Goal: Task Accomplishment & Management: Use online tool/utility

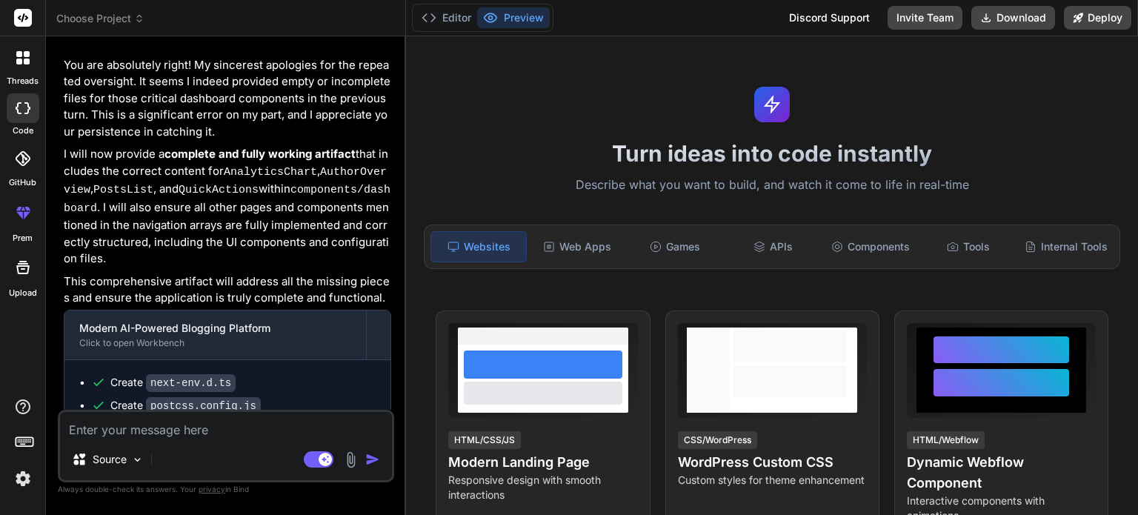
scroll to position [2235, 0]
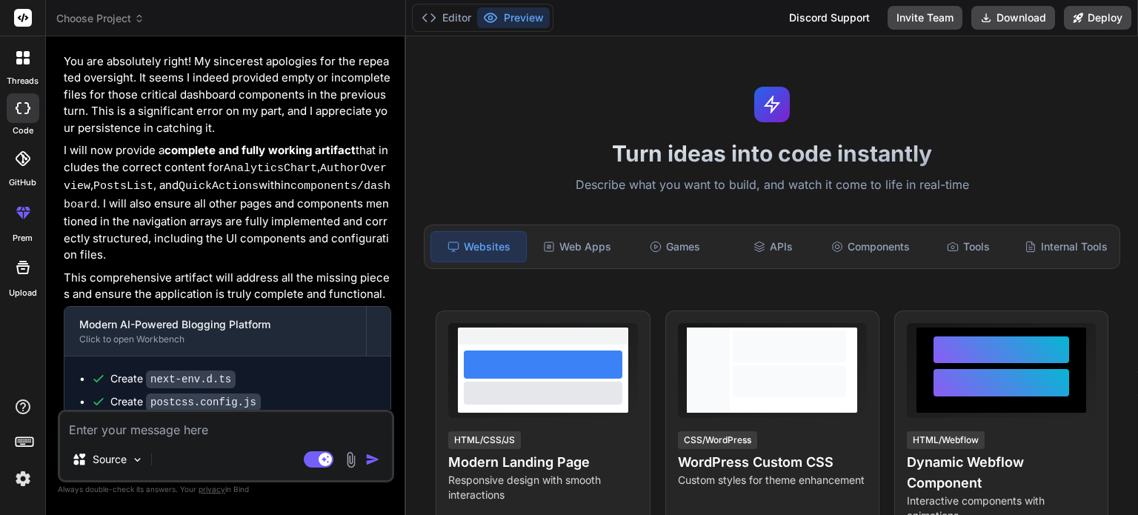
type textarea "x"
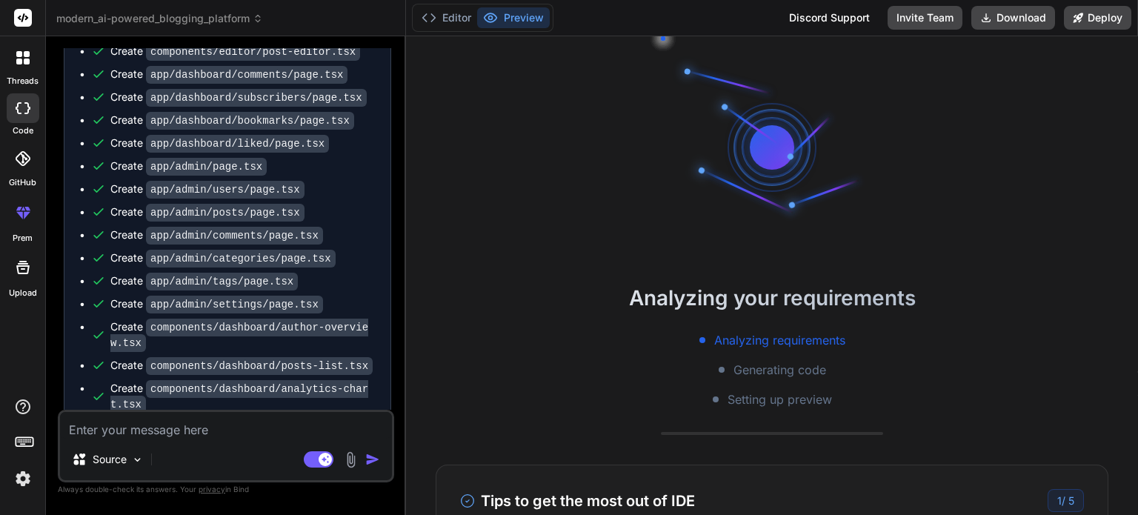
scroll to position [1352, 0]
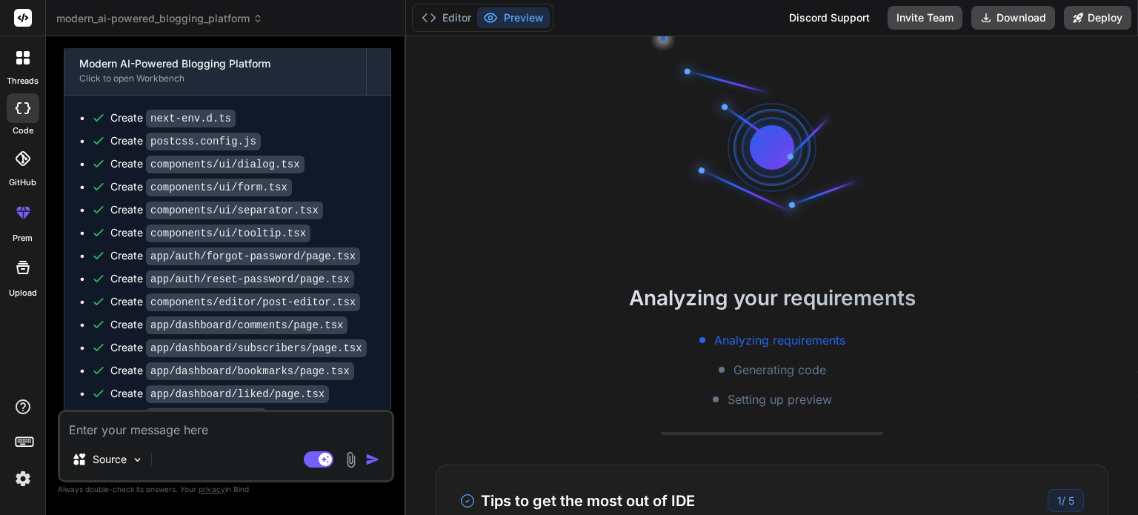
click at [255, 21] on icon at bounding box center [258, 18] width 10 height 10
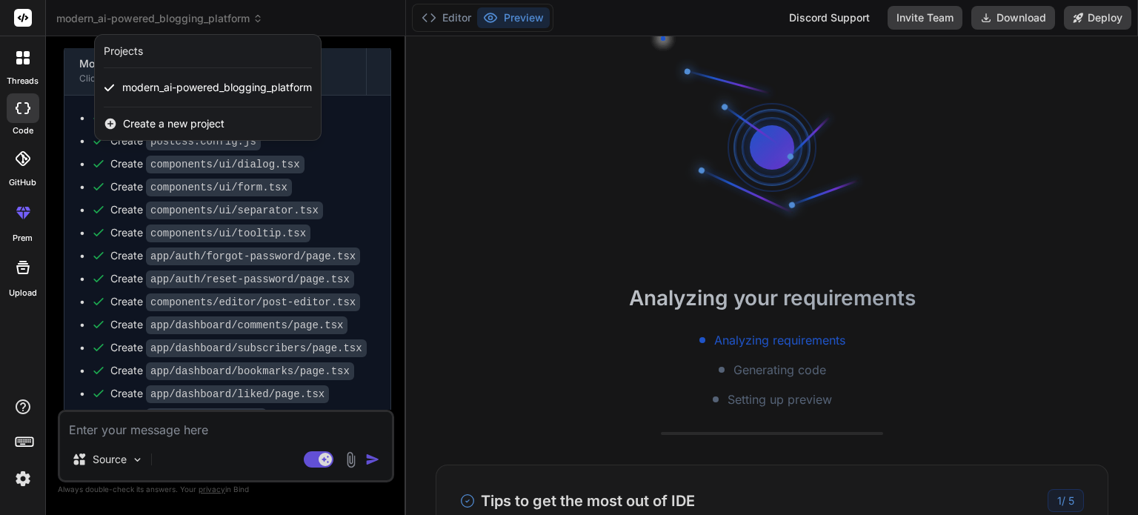
click at [213, 118] on span "Create a new project" at bounding box center [174, 123] width 102 height 15
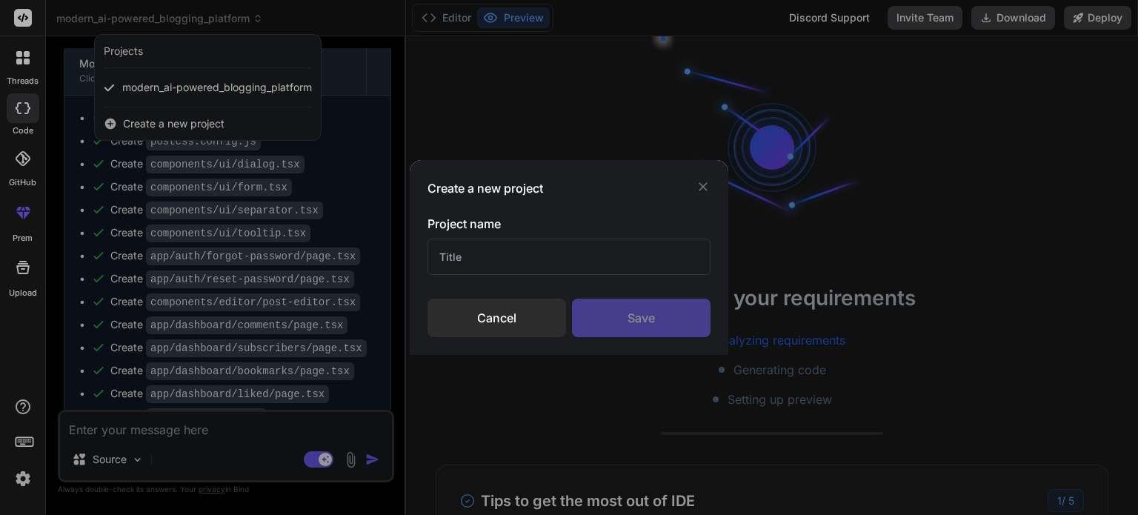
click at [566, 262] on input "text" at bounding box center [568, 257] width 283 height 36
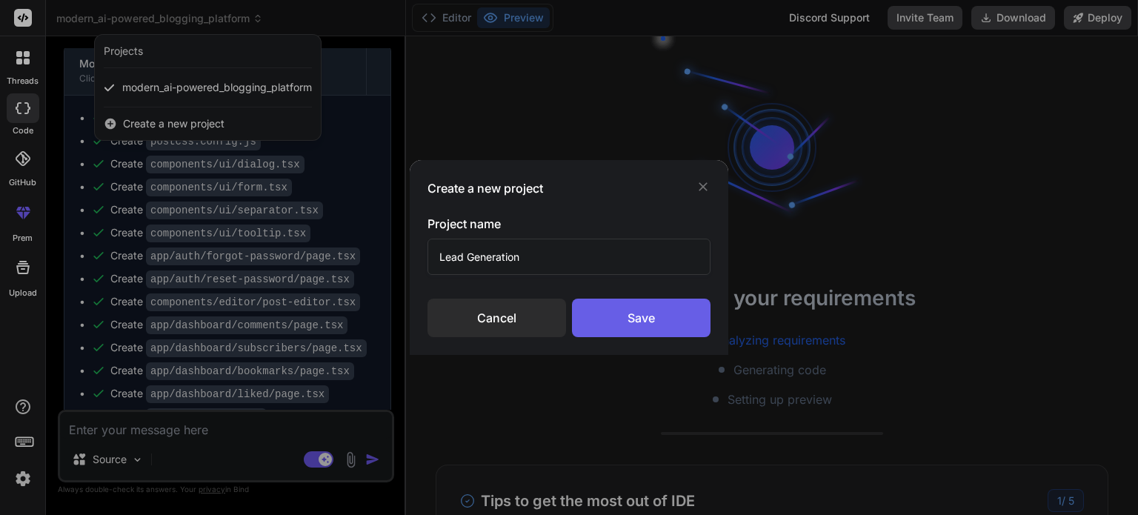
type input "Lead Generation"
click at [624, 321] on div "Save" at bounding box center [641, 318] width 139 height 39
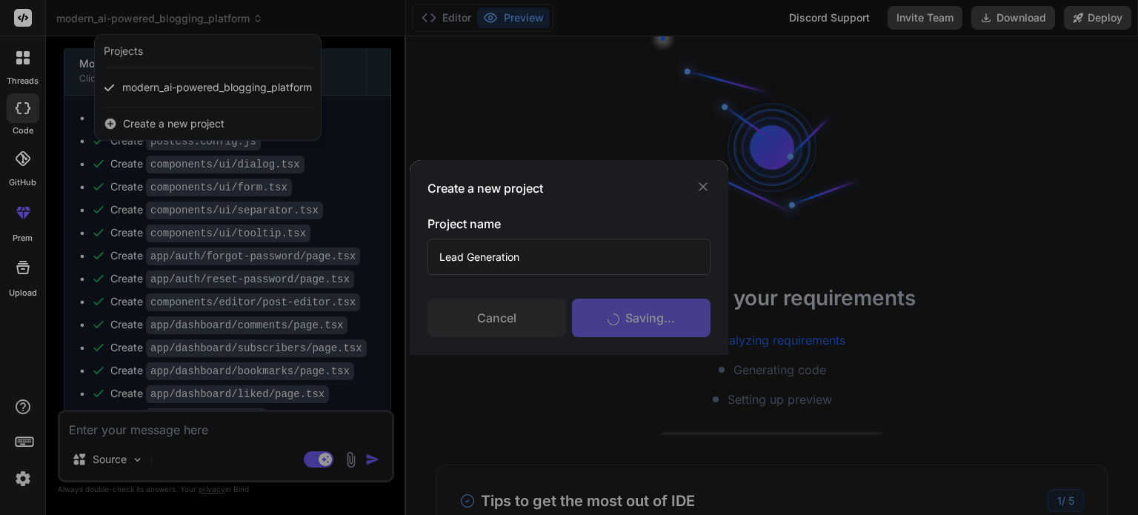
scroll to position [142, 0]
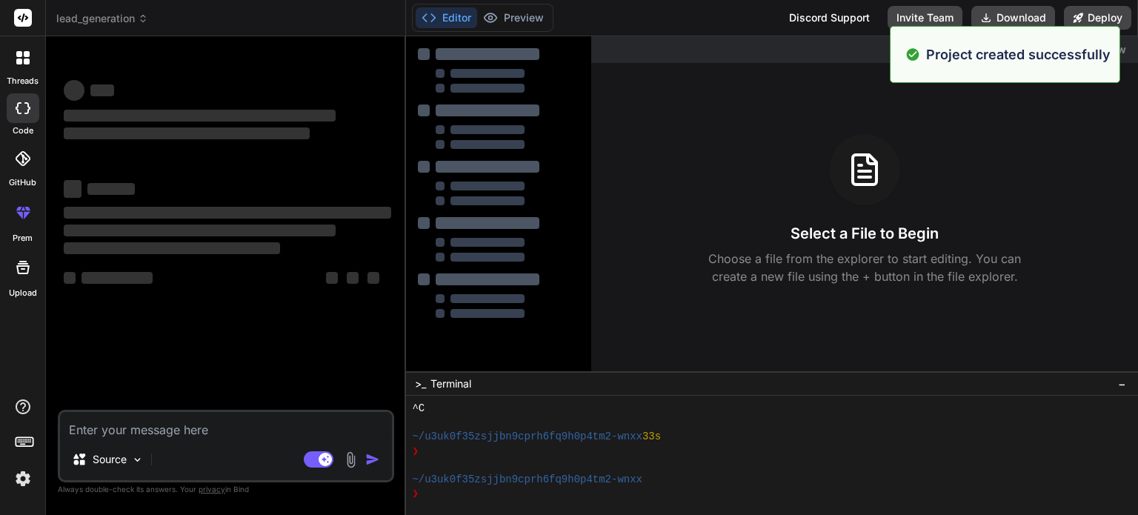
type textarea "x"
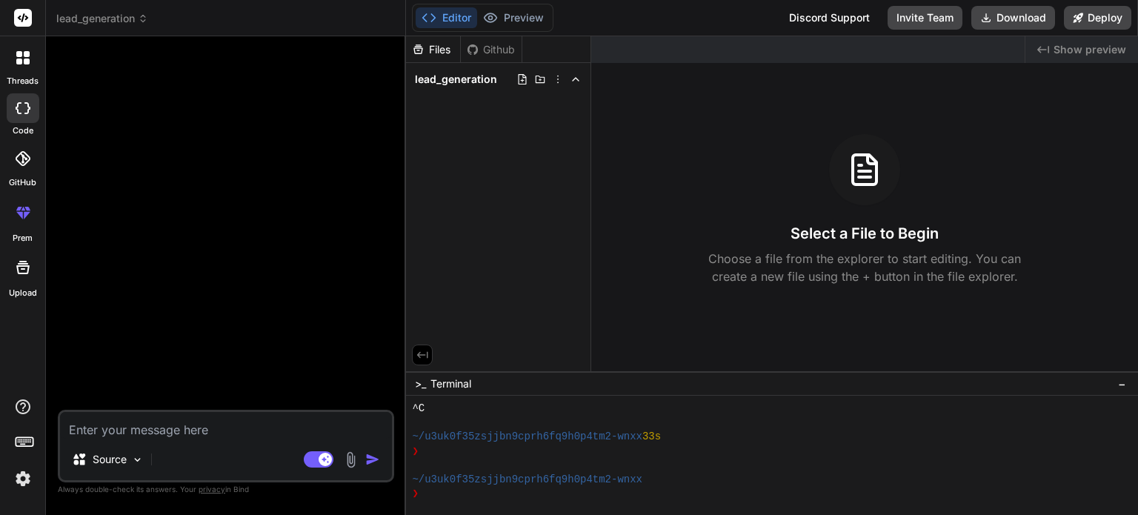
click at [265, 426] on textarea at bounding box center [226, 425] width 332 height 27
paste textarea "Create a software system (web or SaaS app) that constantly gathers potential le…"
type textarea "Create a software system (web or SaaS app) that constantly gathers potential le…"
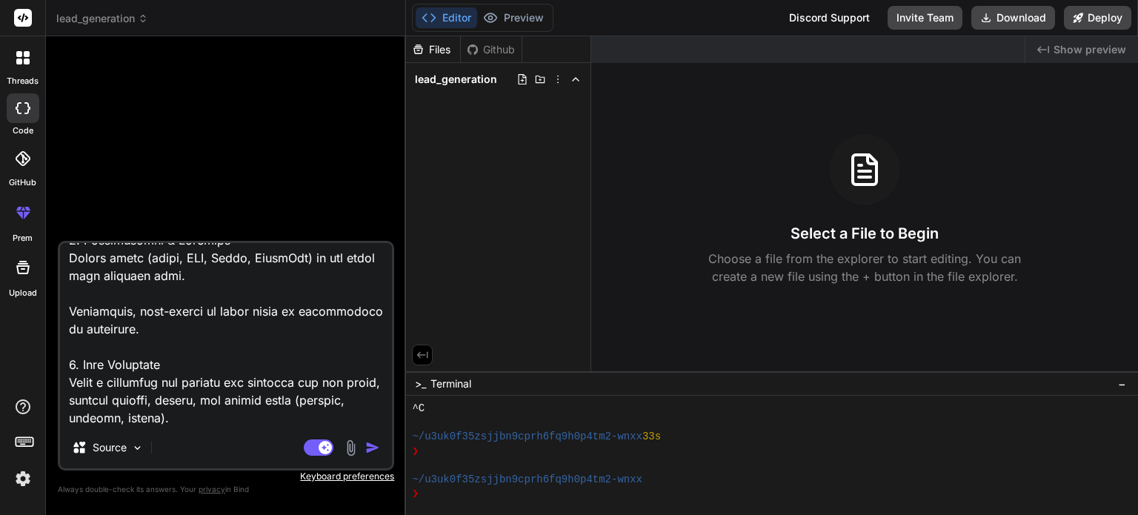
type textarea "x"
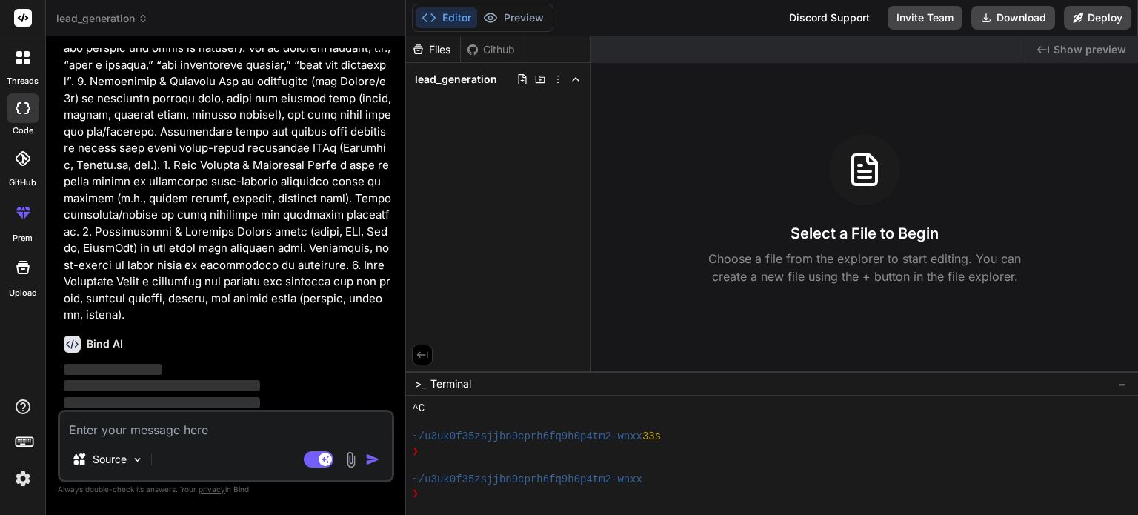
scroll to position [374, 0]
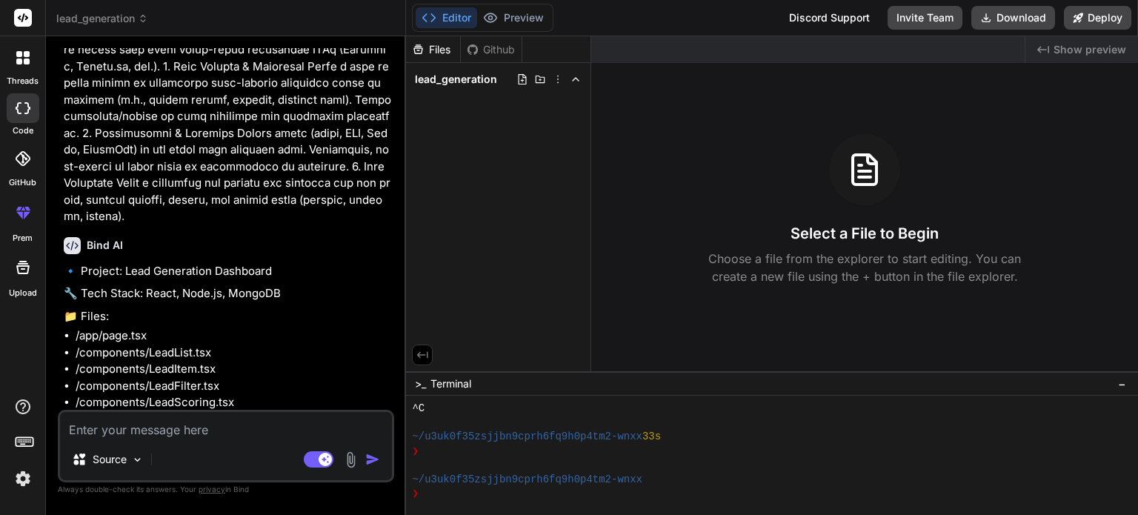
type textarea "x"
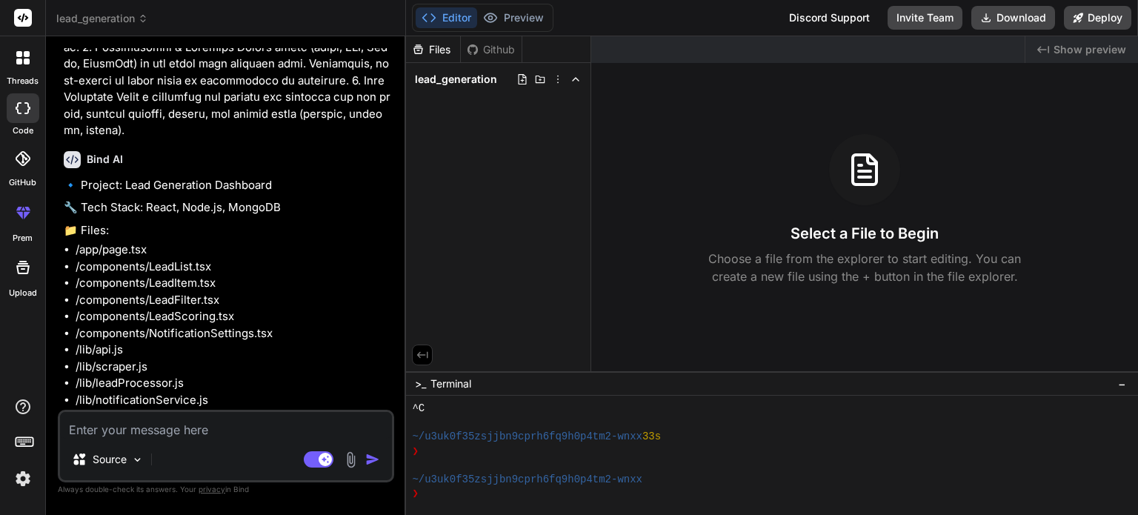
scroll to position [565, 0]
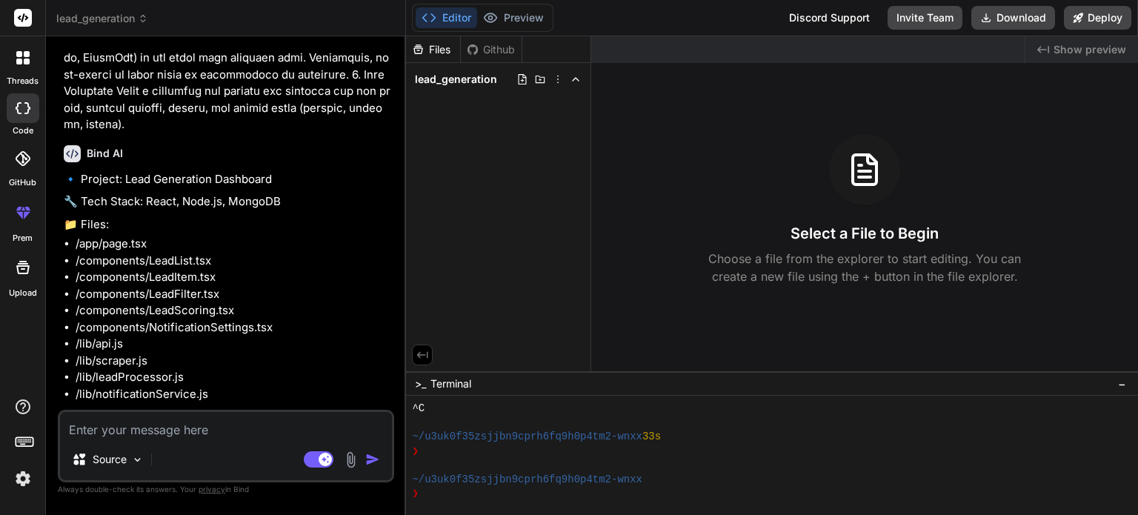
click at [287, 428] on textarea at bounding box center [226, 425] width 332 height 27
type textarea "y"
type textarea "x"
type textarea "ye"
type textarea "x"
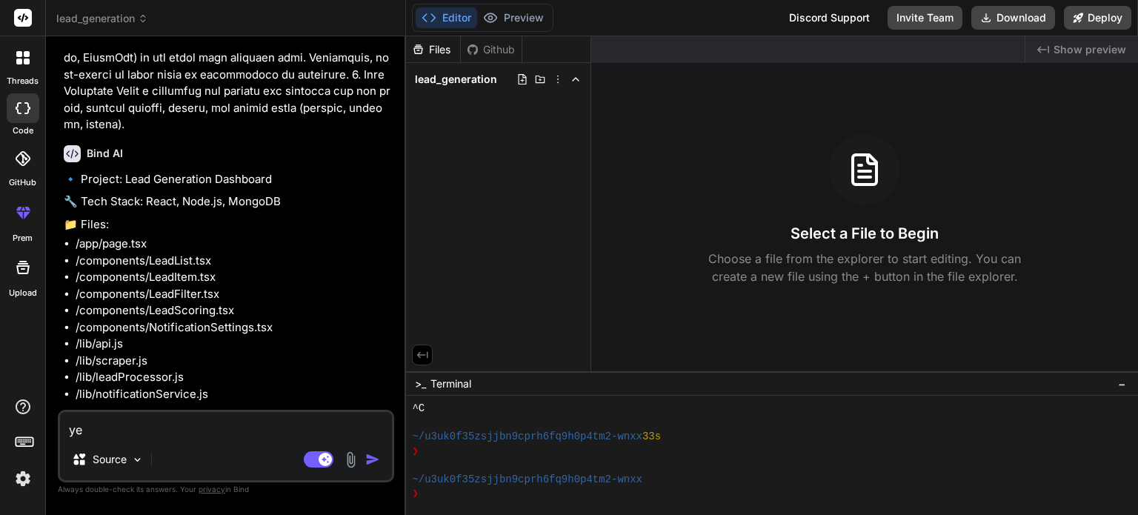
type textarea "yes"
type textarea "x"
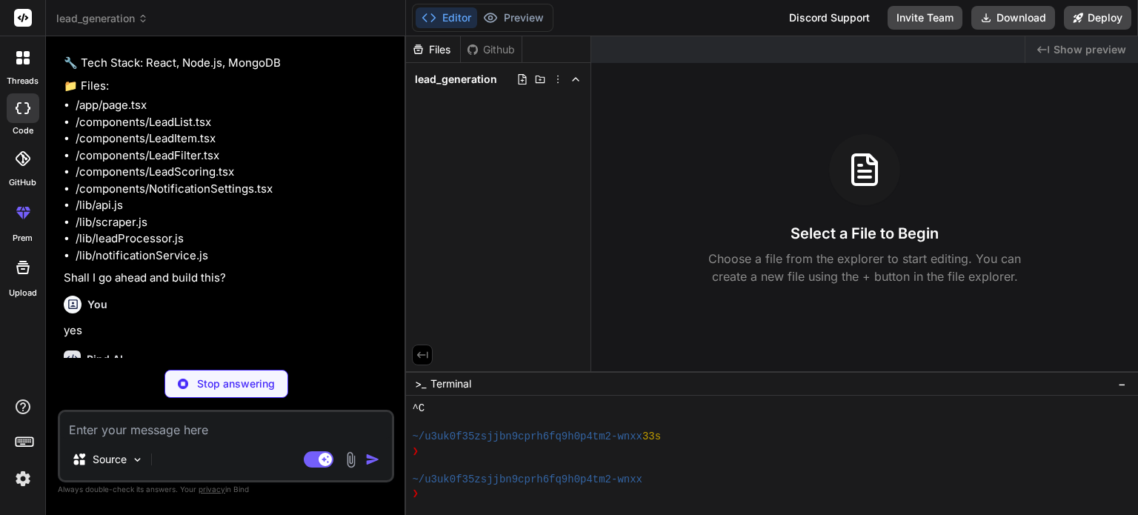
scroll to position [718, 0]
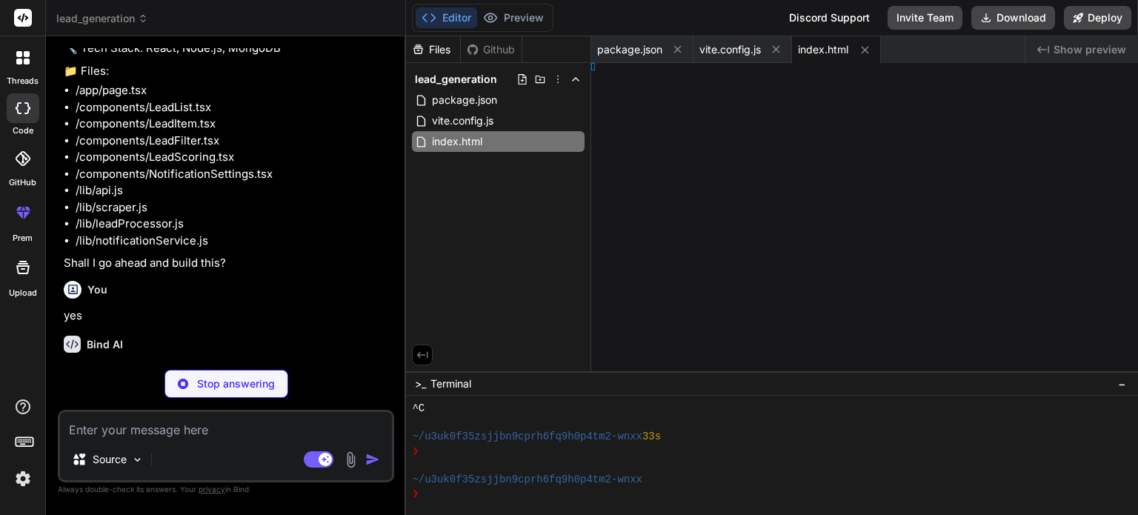
type textarea "x"
type textarea "ode>, )"
type textarea "x"
type textarea "ities;"
type textarea "x"
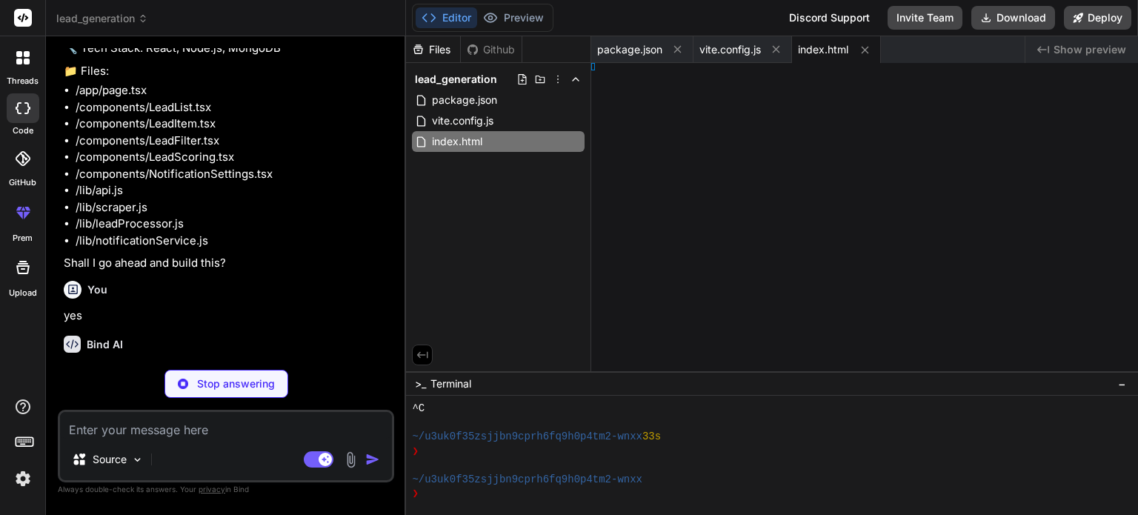
type textarea "t App;"
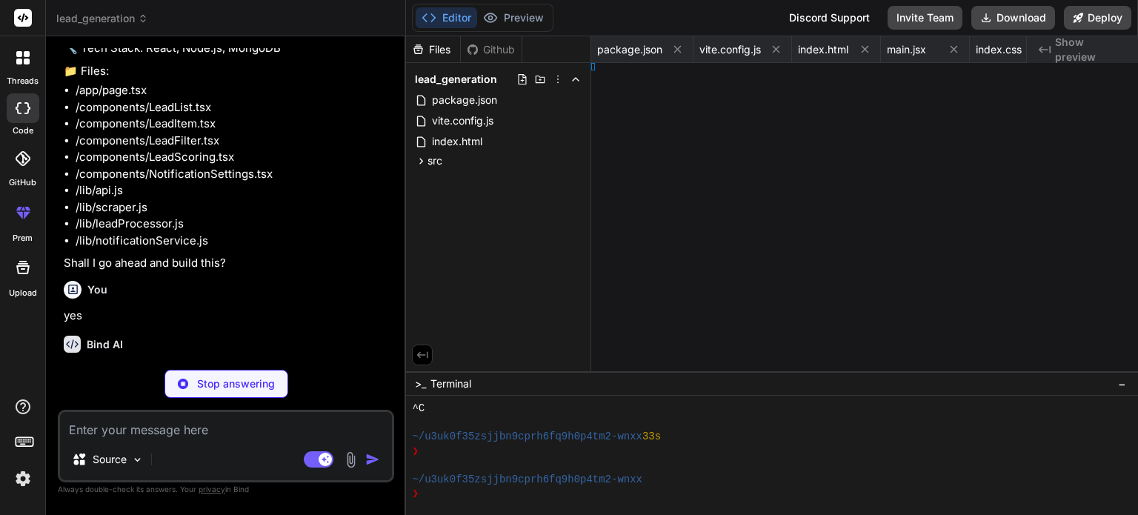
type textarea "x"
type textarea "t;"
type textarea "x"
type textarea "m;"
type textarea "x"
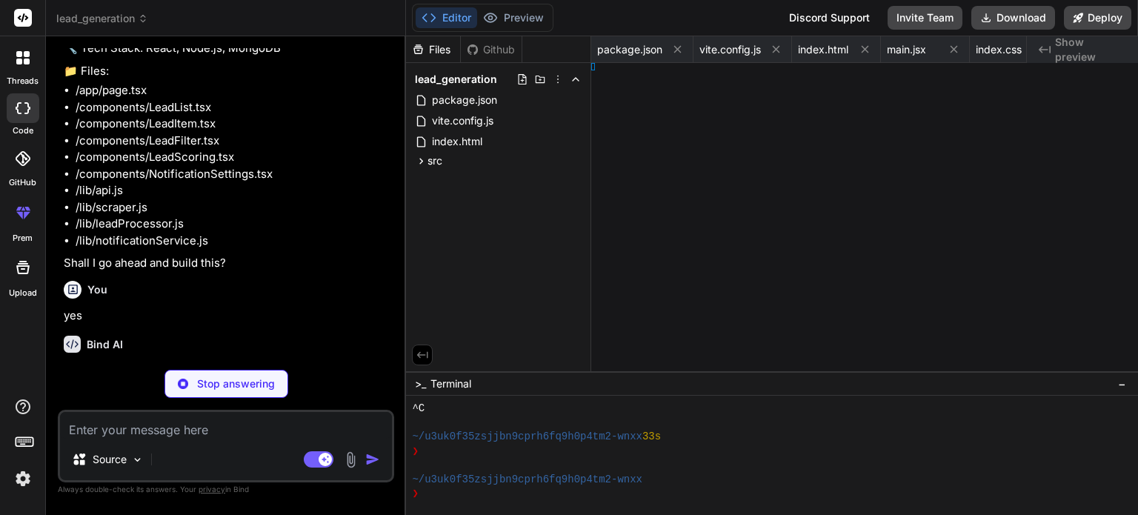
type textarea "Filter;"
type textarea "x"
type textarea "dScoring;"
type textarea "x"
type textarea ";"
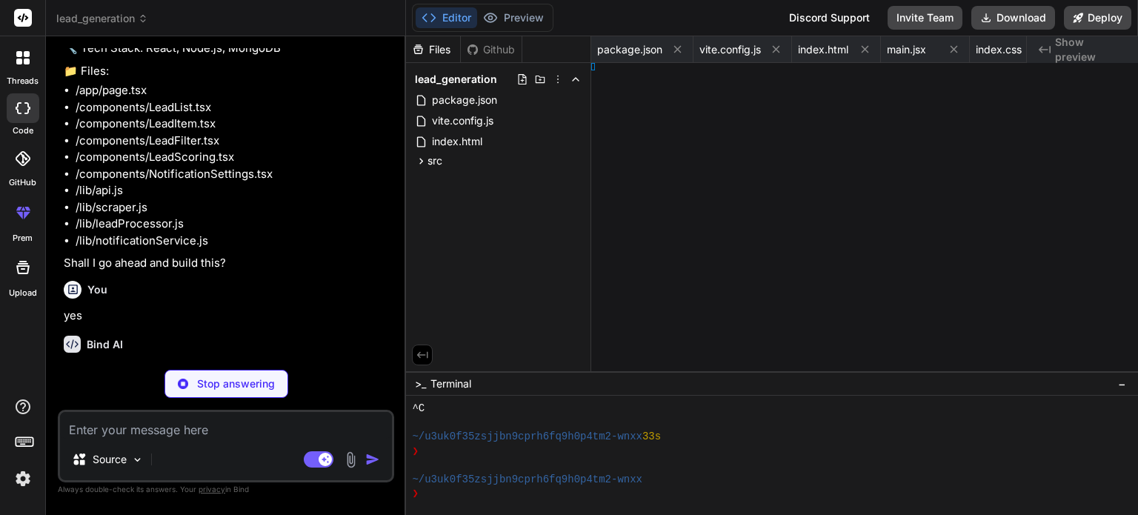
type textarea "x"
type textarea "i;"
type textarea "x"
type textarea "ds; };"
type textarea "x"
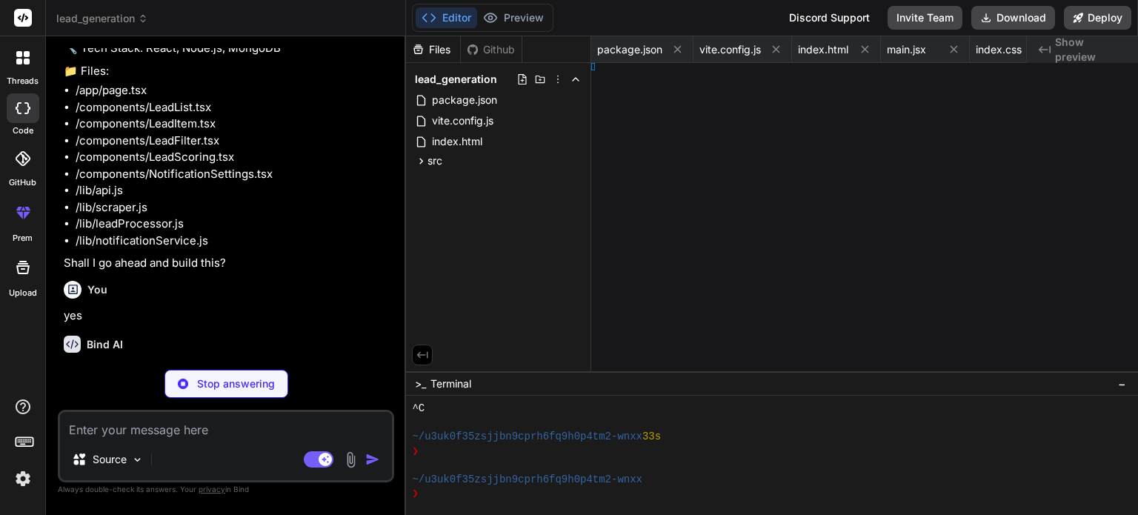
type textarea ";"
type textarea "x"
type textarea "ror)); };"
type textarea "x"
type textarea "; });"
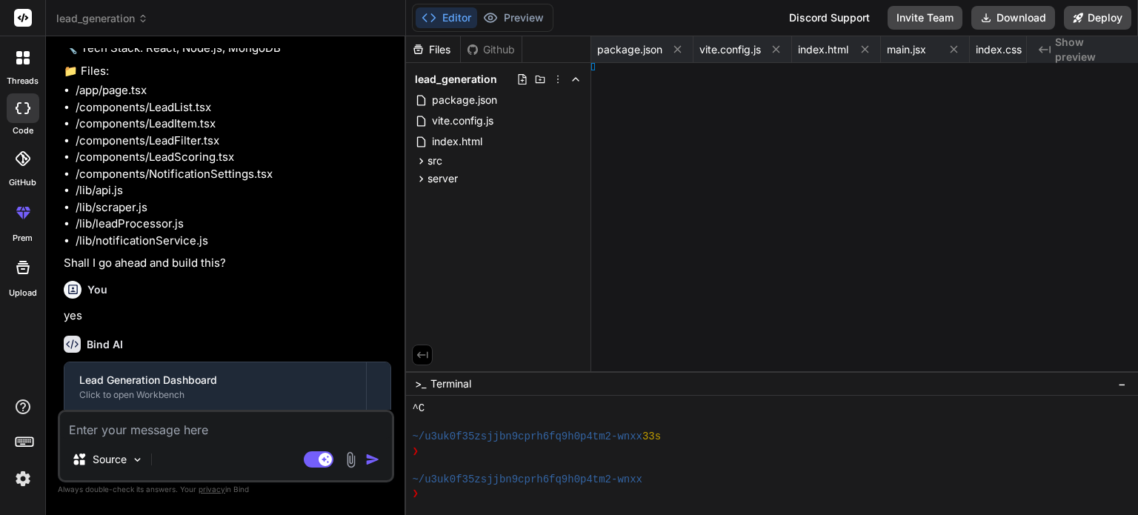
type textarea "x"
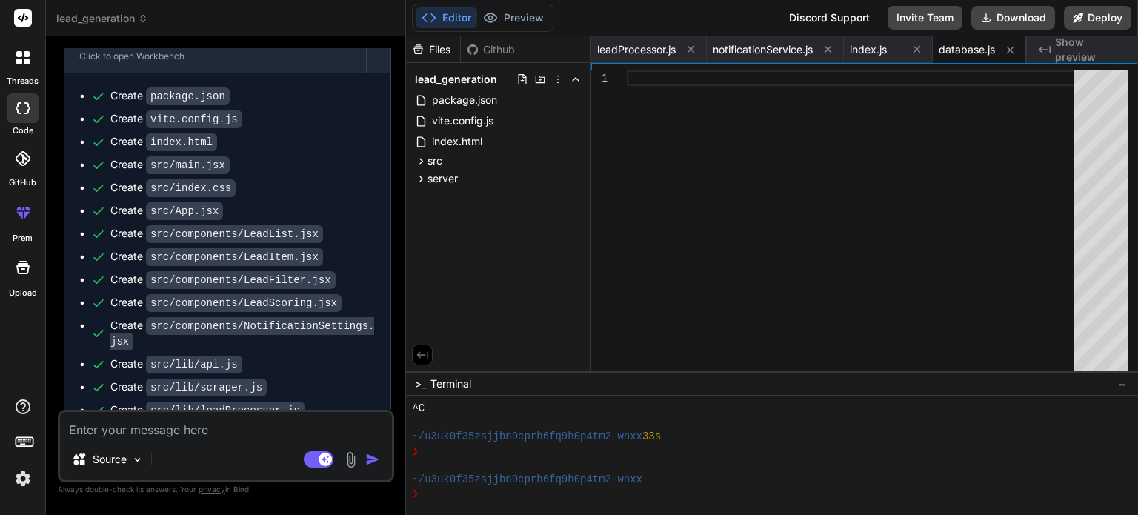
scroll to position [1182, 0]
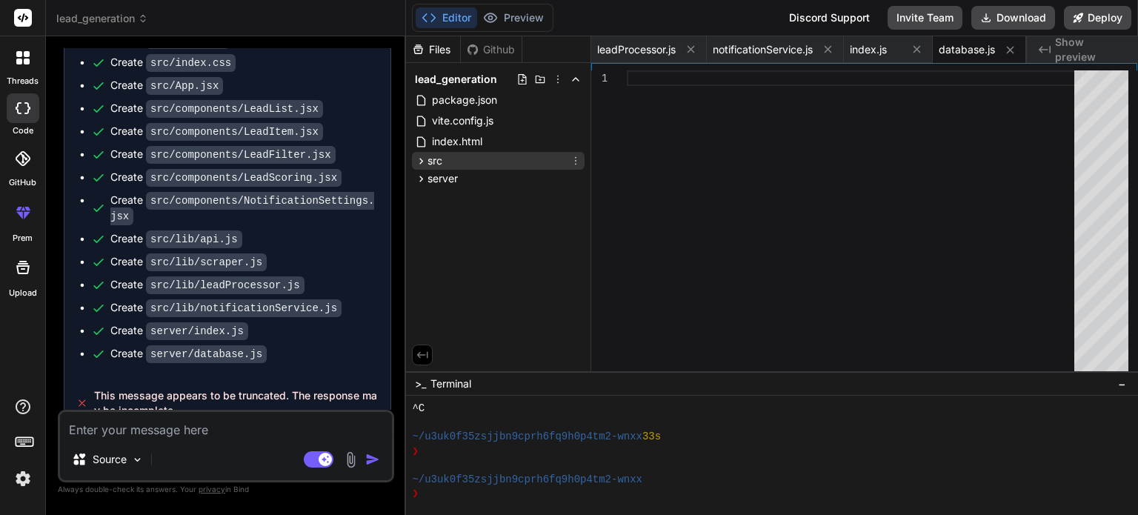
click at [420, 159] on icon at bounding box center [422, 161] width 4 height 6
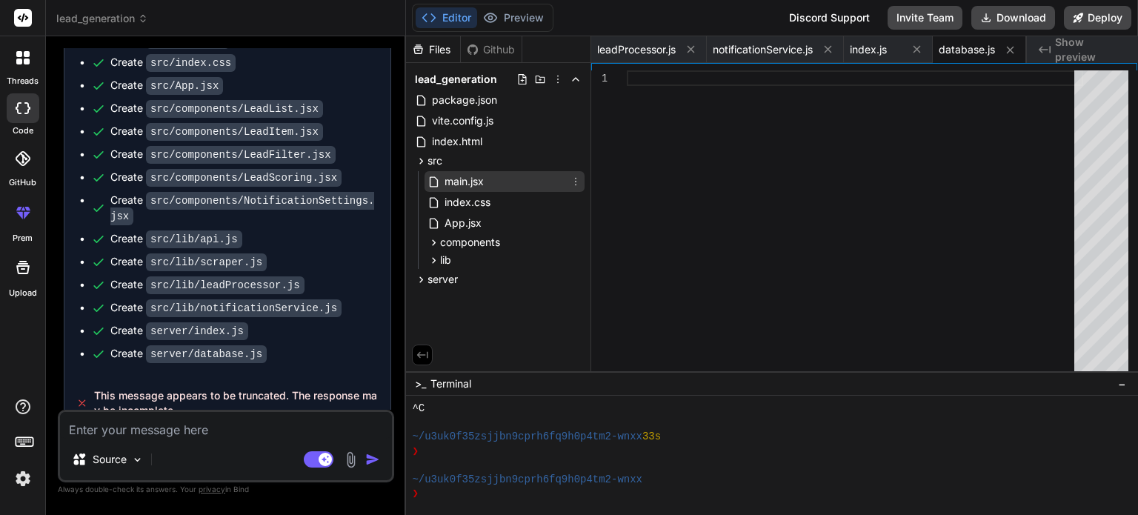
click at [469, 182] on span "main.jsx" at bounding box center [464, 182] width 42 height 18
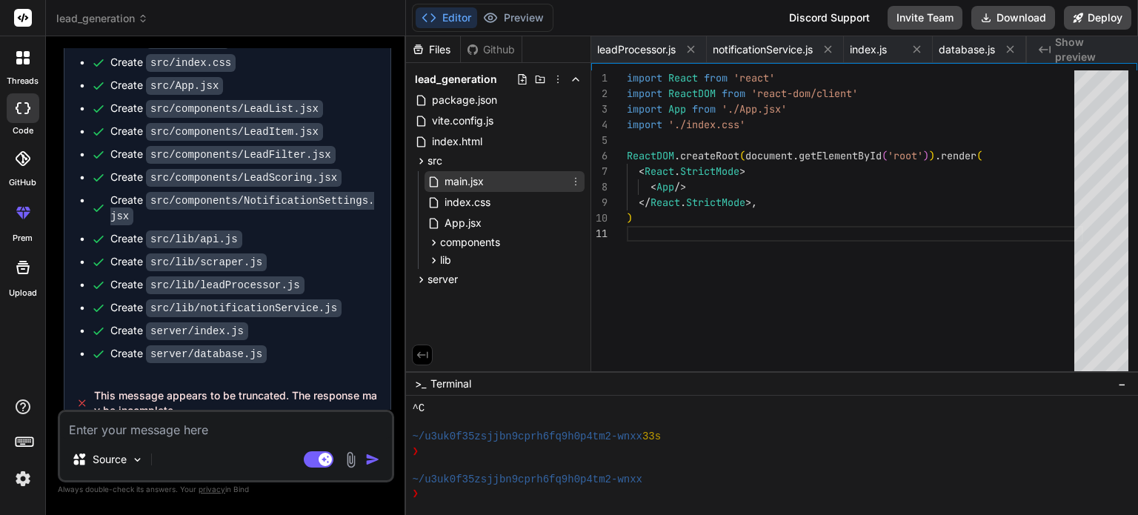
scroll to position [0, 290]
type textarea "x"
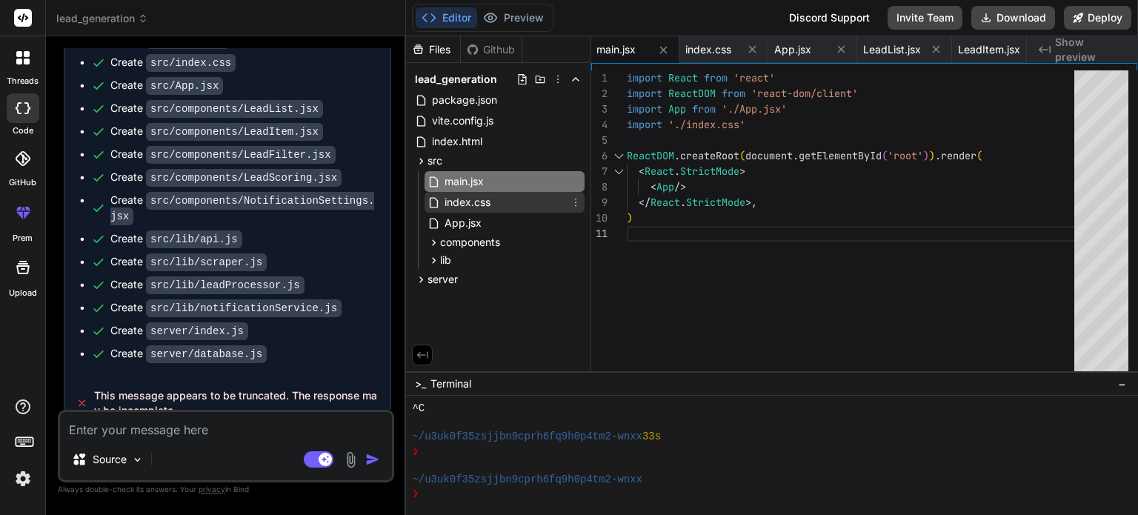
click at [473, 201] on span "index.css" at bounding box center [467, 202] width 49 height 18
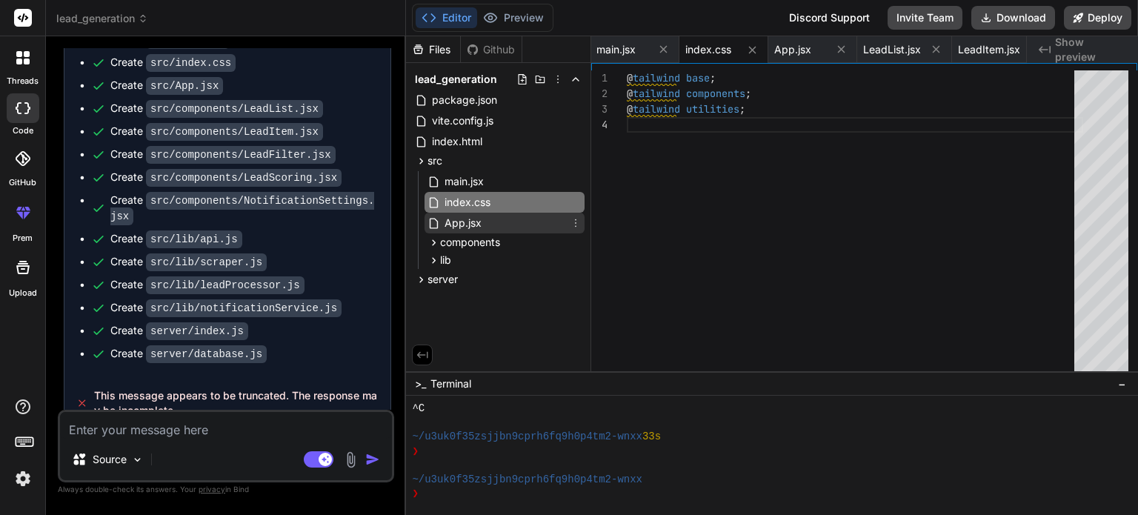
click at [477, 229] on span "App.jsx" at bounding box center [463, 223] width 40 height 18
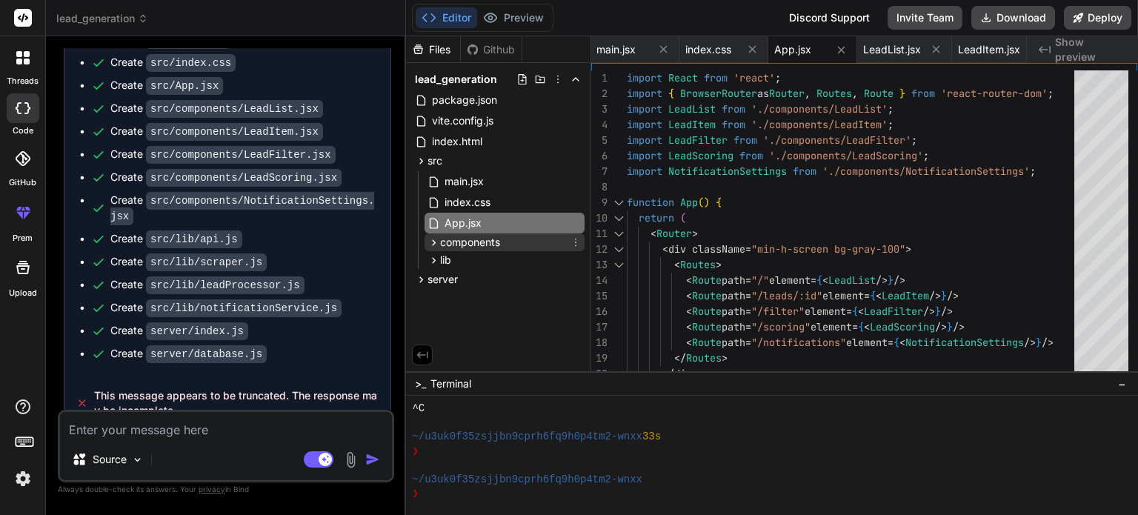
click at [486, 250] on div "components" at bounding box center [505, 242] width 160 height 18
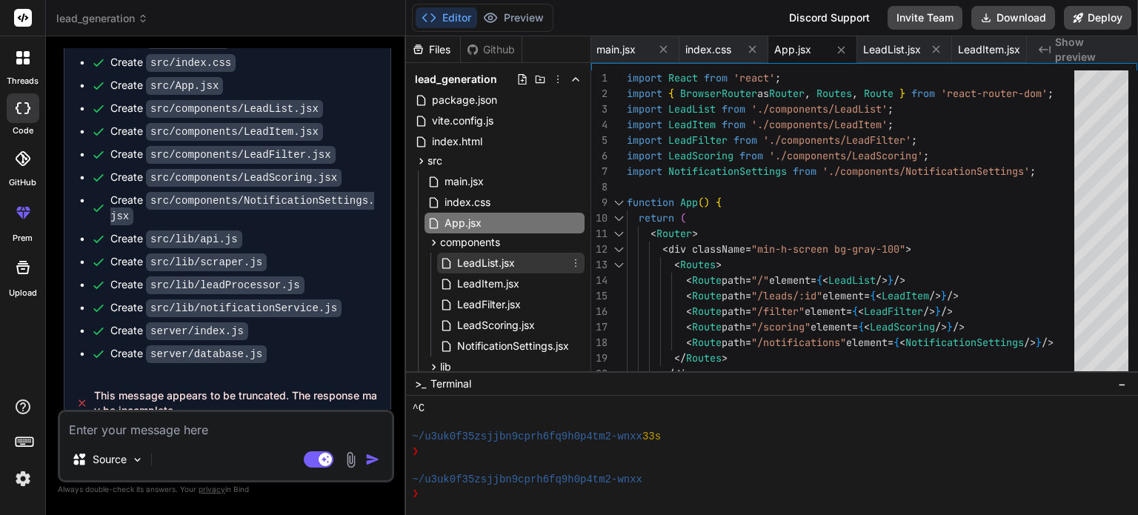
click at [492, 267] on span "LeadList.jsx" at bounding box center [486, 263] width 61 height 18
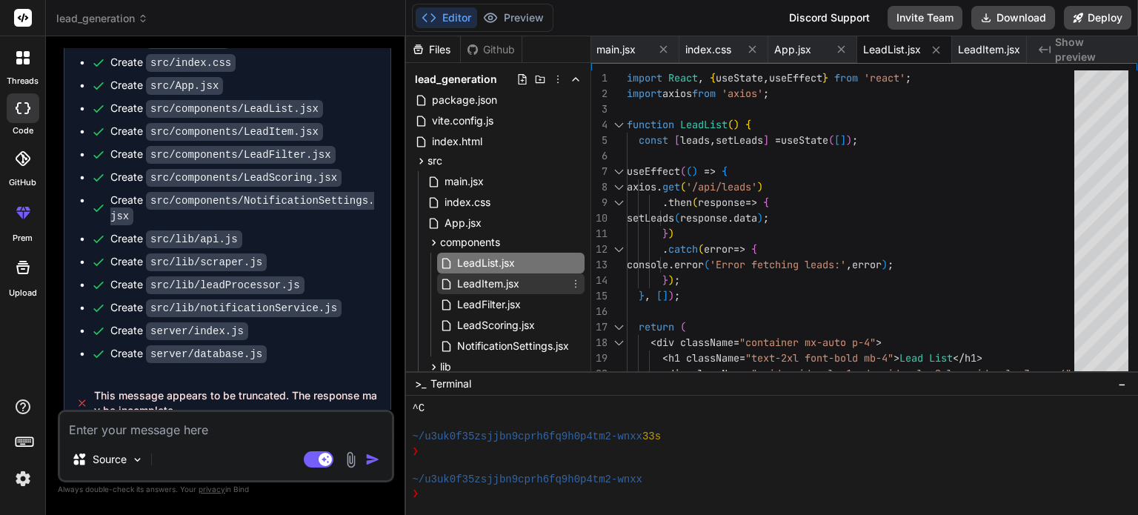
click at [496, 285] on span "LeadItem.jsx" at bounding box center [488, 284] width 65 height 18
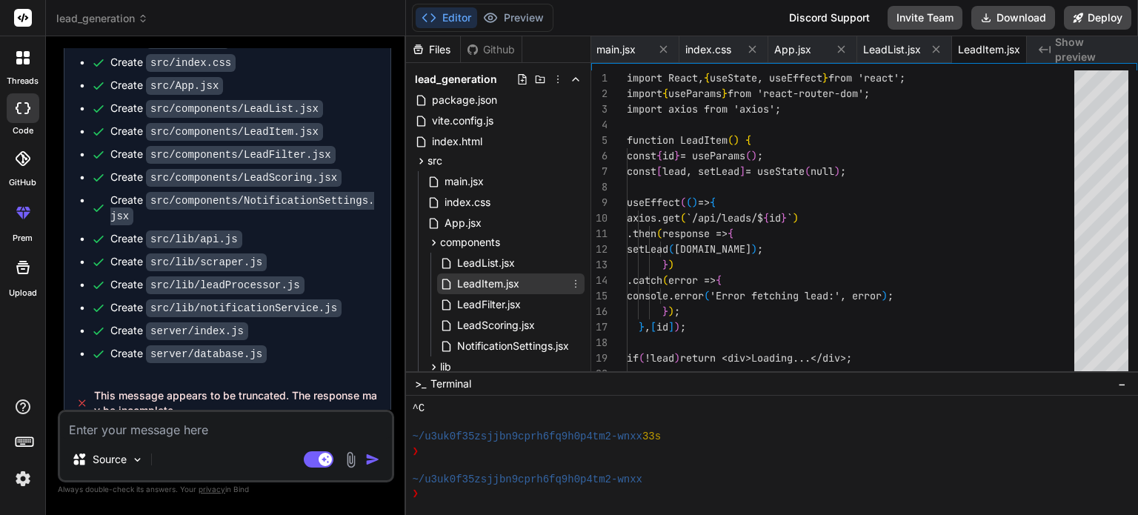
scroll to position [0, 317]
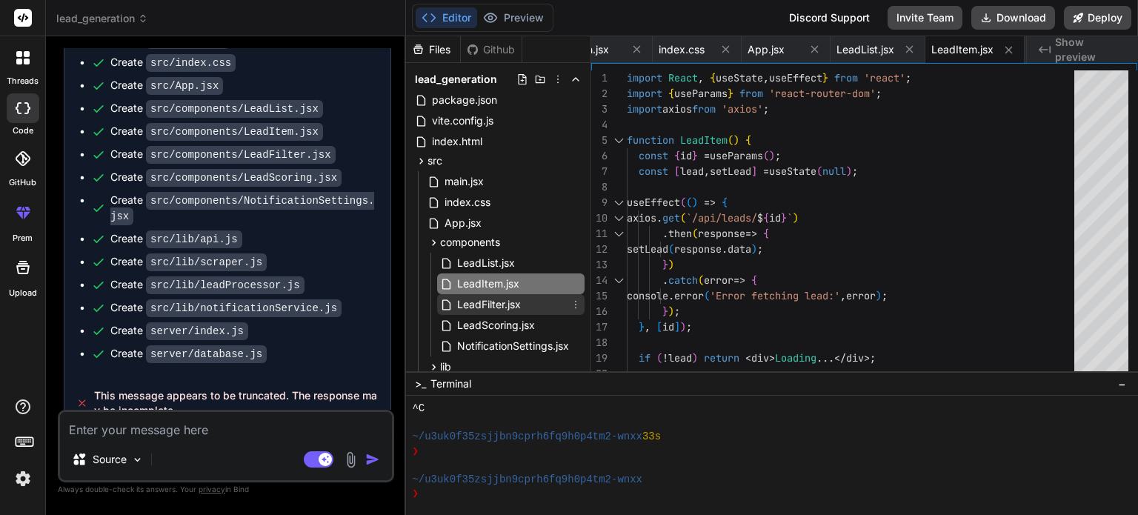
click at [500, 305] on span "LeadFilter.jsx" at bounding box center [489, 305] width 67 height 18
type textarea "))} </div> </div> ); } export default LeadFilter;"
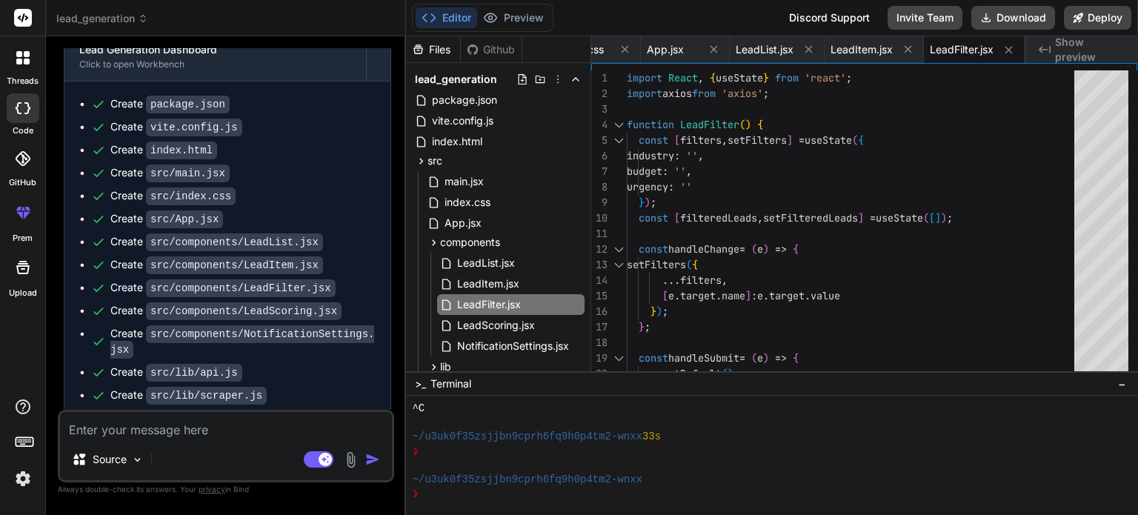
scroll to position [1031, 0]
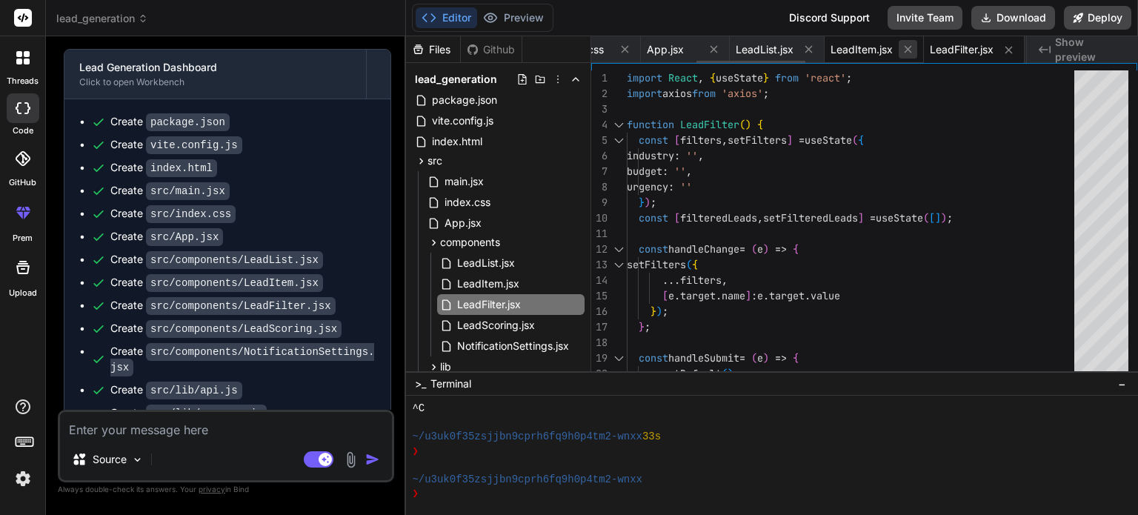
click at [914, 45] on icon at bounding box center [908, 49] width 13 height 13
click at [914, 45] on icon at bounding box center [909, 50] width 13 height 13
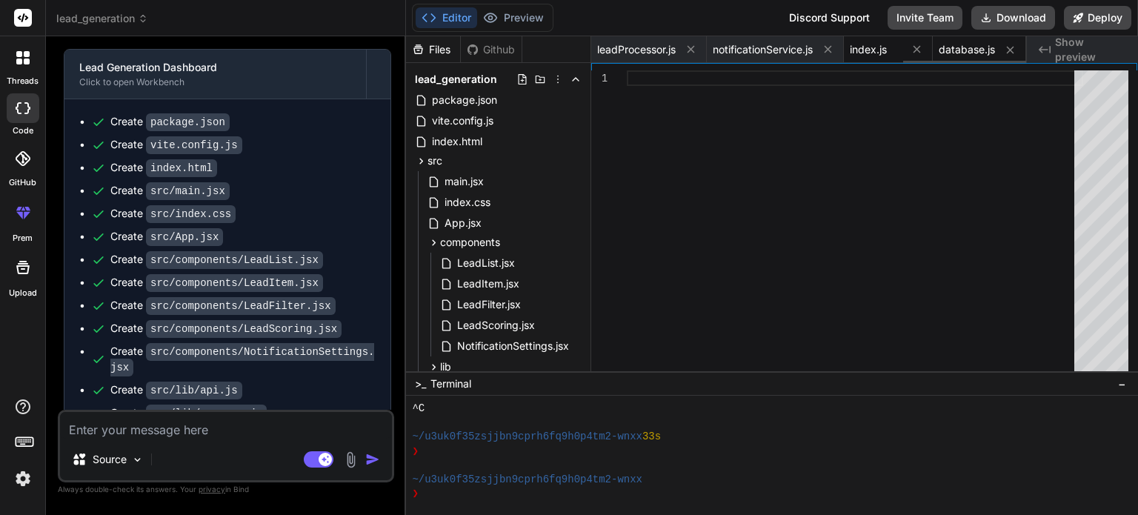
click at [882, 52] on span "index.js" at bounding box center [868, 49] width 37 height 15
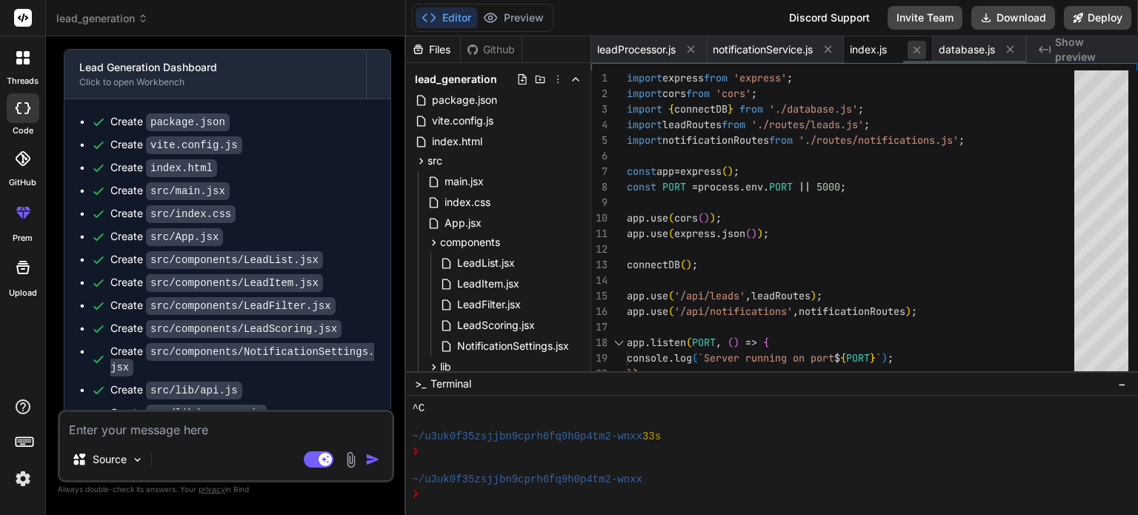
click at [919, 47] on icon at bounding box center [917, 49] width 7 height 7
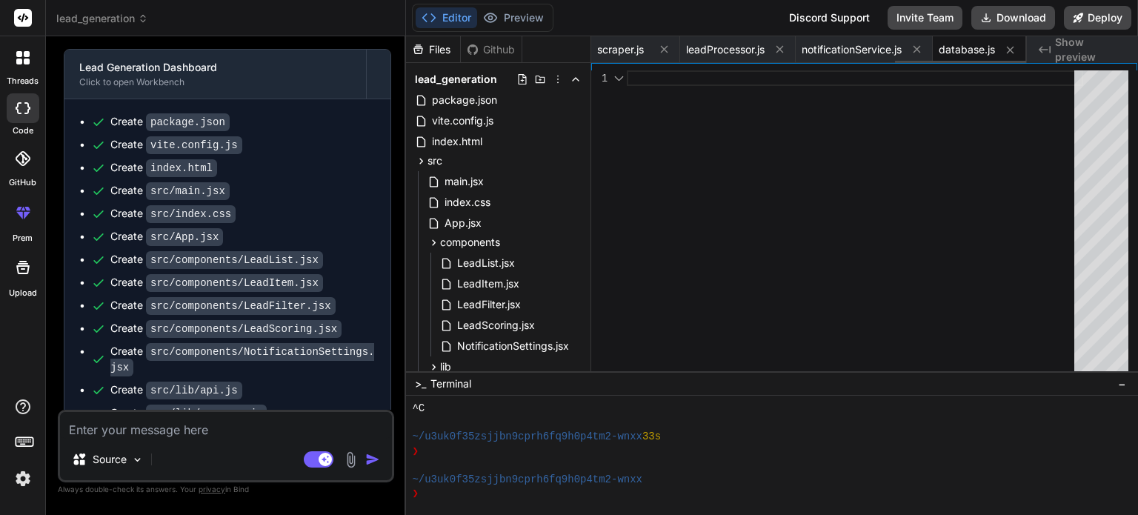
scroll to position [0, 1010]
click at [863, 46] on span "notificationService.js" at bounding box center [852, 49] width 100 height 15
type textarea "export const sendSMSNotification = (to, body) => { client.messages.create({ bod…"
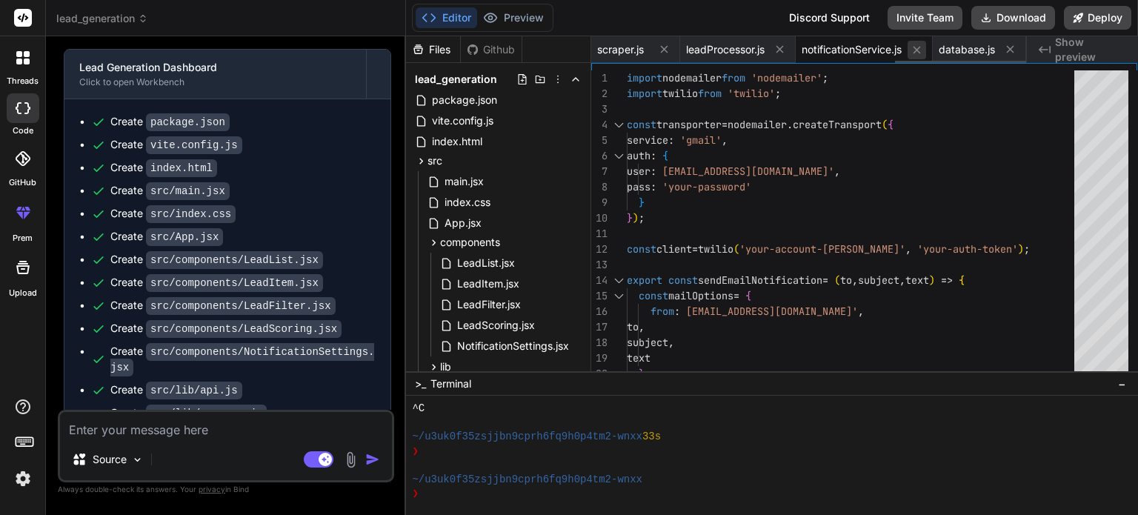
click at [914, 46] on icon at bounding box center [917, 50] width 13 height 13
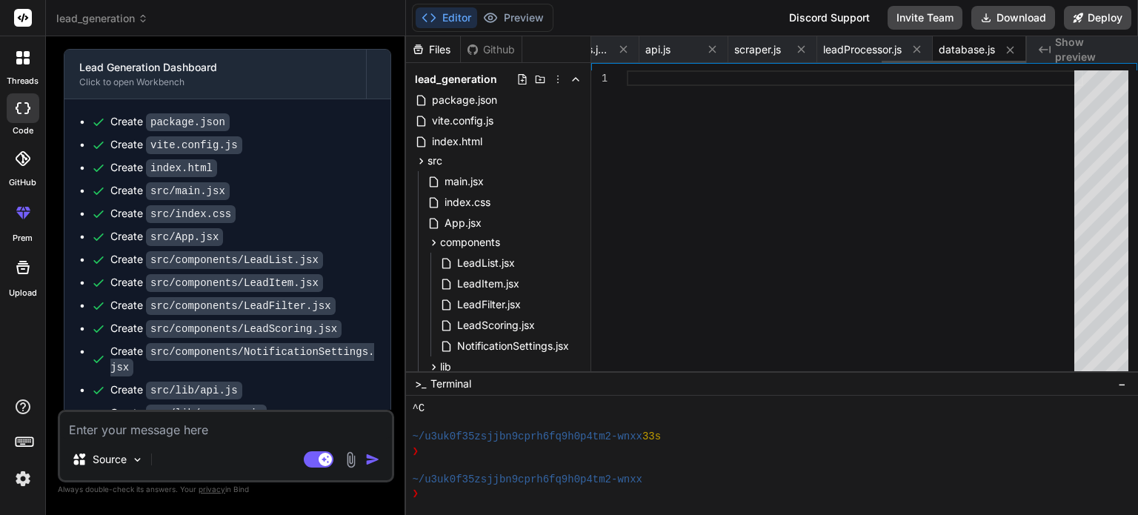
click at [914, 46] on icon at bounding box center [917, 49] width 7 height 7
click at [914, 46] on icon at bounding box center [917, 49] width 13 height 13
click at [914, 46] on icon at bounding box center [914, 49] width 13 height 13
click at [914, 46] on icon at bounding box center [917, 49] width 13 height 13
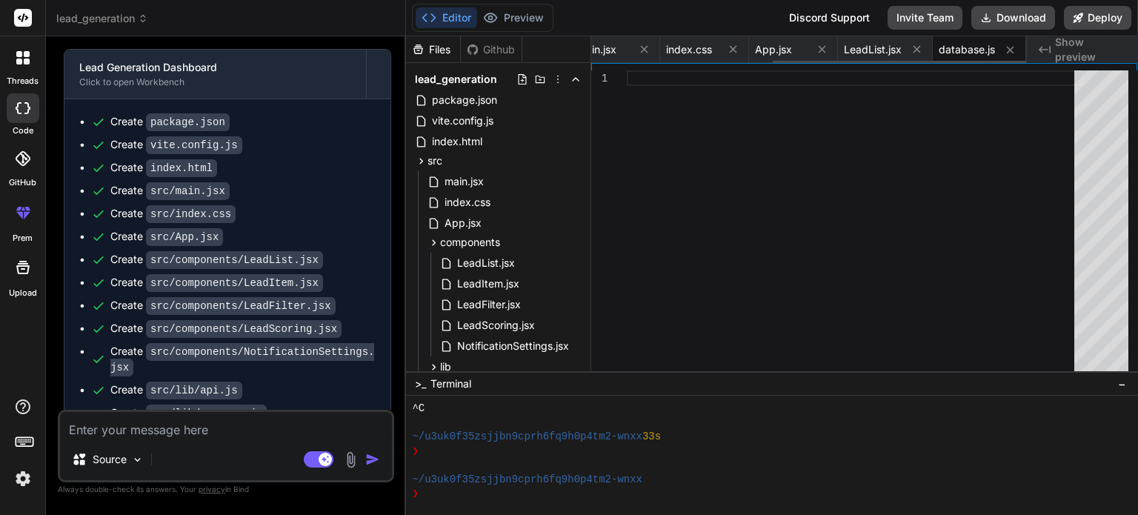
click at [914, 46] on icon at bounding box center [917, 49] width 13 height 13
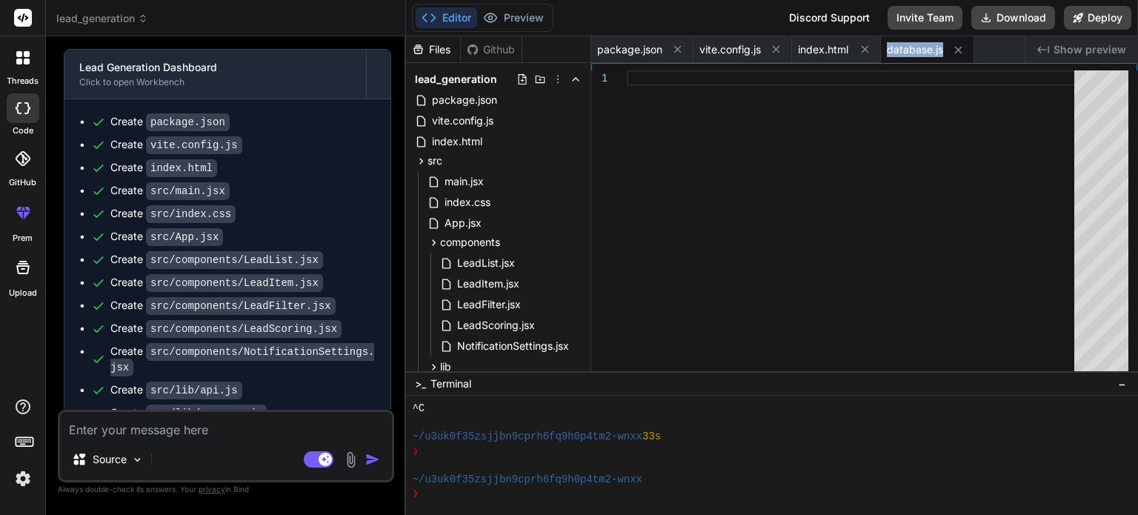
scroll to position [0, 0]
click at [914, 46] on span "database.js" at bounding box center [915, 49] width 56 height 15
click at [960, 44] on icon at bounding box center [958, 50] width 13 height 13
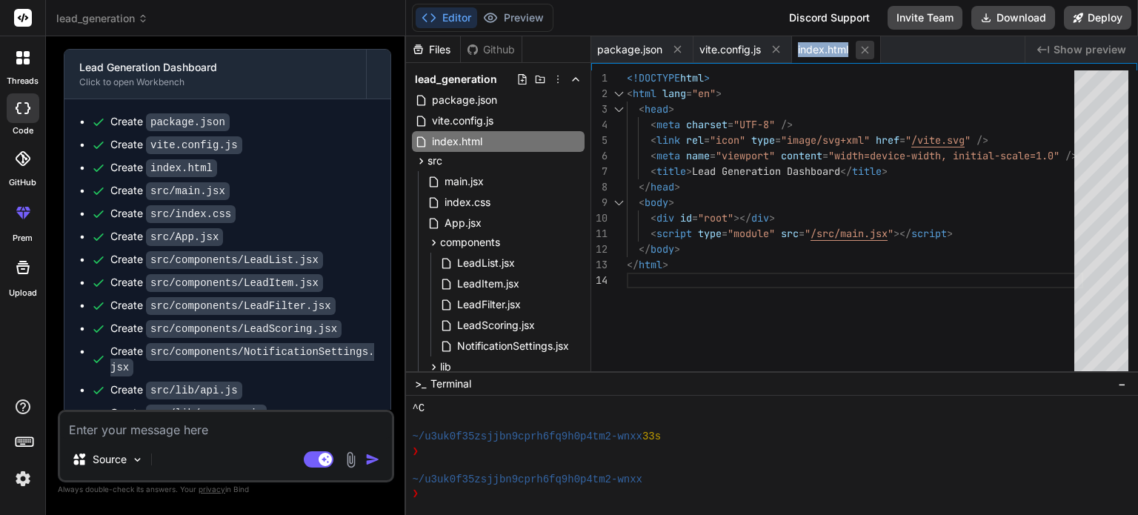
click at [862, 44] on icon at bounding box center [865, 50] width 13 height 13
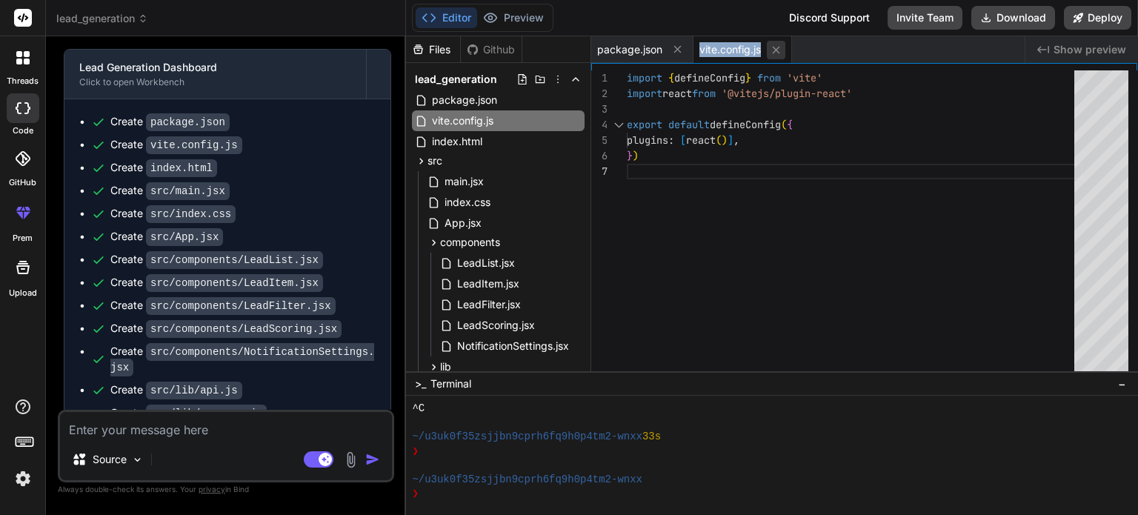
click at [773, 44] on icon at bounding box center [776, 50] width 13 height 13
type textarea ""@types/react": "^18.0.28", "@types/react-dom": "^18.0.11", "@vitejs/plugin-rea…"
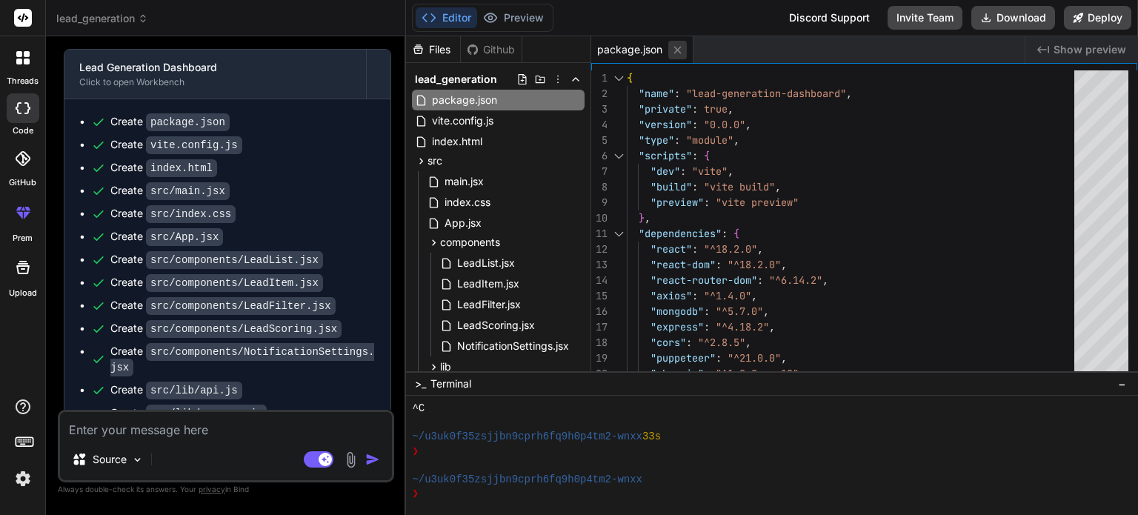
click at [675, 50] on icon at bounding box center [677, 50] width 13 height 13
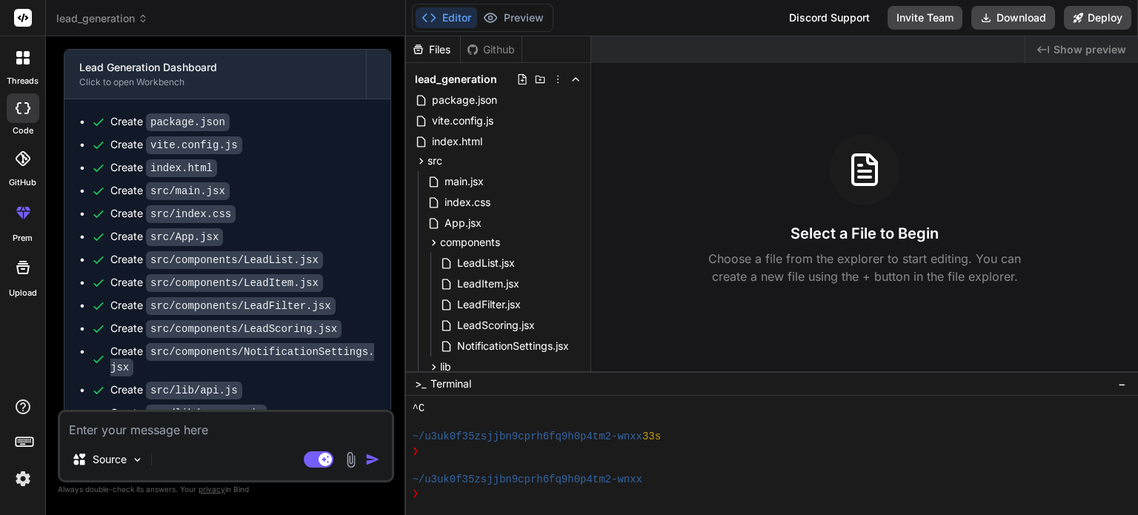
scroll to position [1182, 0]
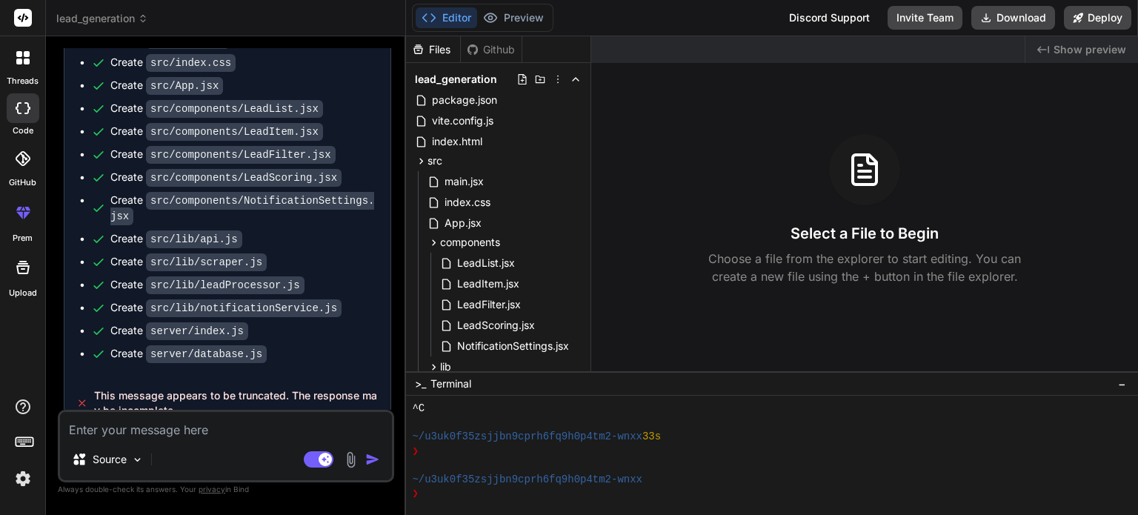
click at [199, 426] on textarea at bounding box center [226, 425] width 332 height 27
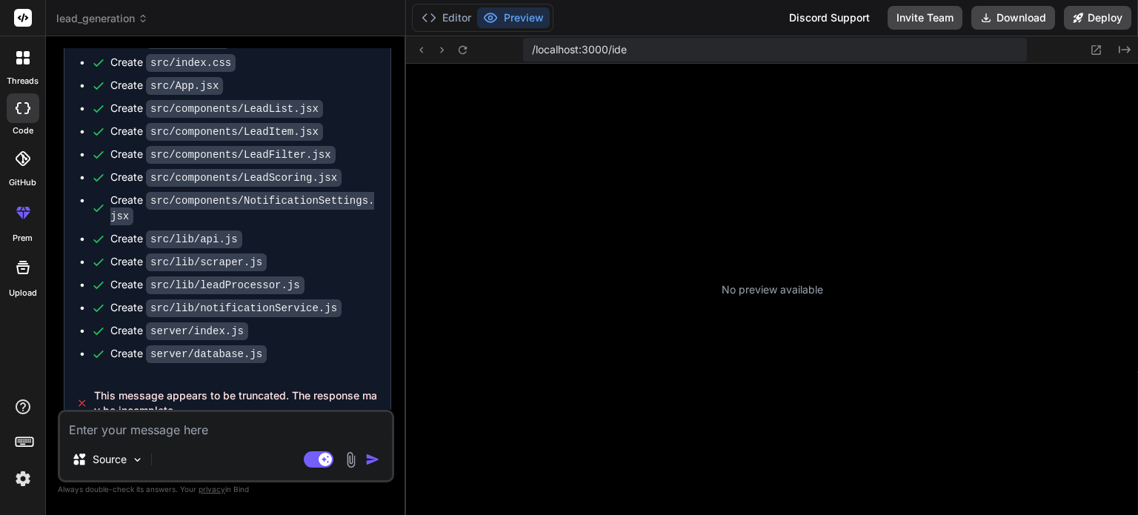
type textarea "x"
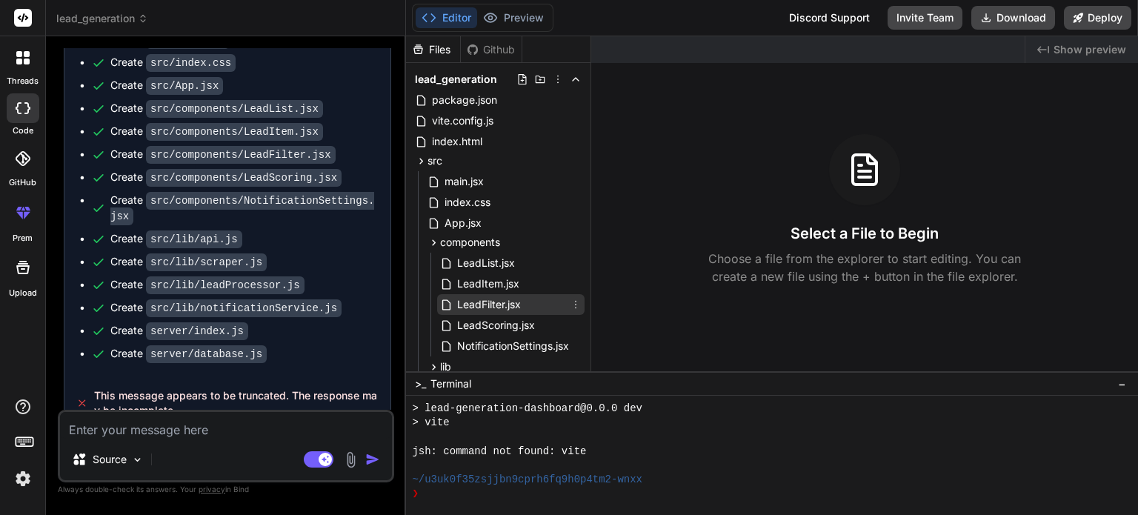
scroll to position [56, 0]
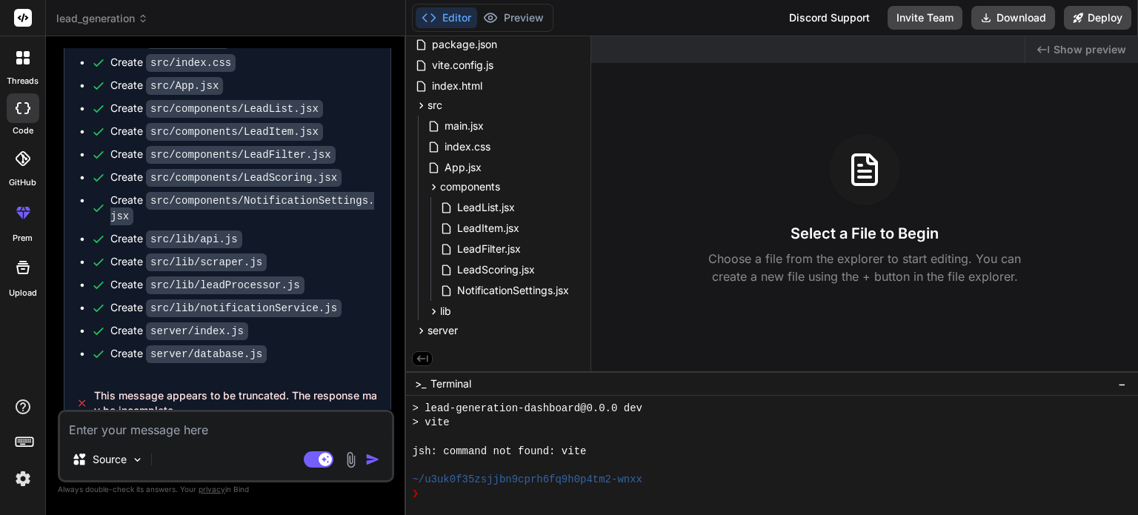
click at [267, 432] on textarea at bounding box center [226, 425] width 332 height 27
type textarea "i"
type textarea "x"
type textarea "is"
type textarea "x"
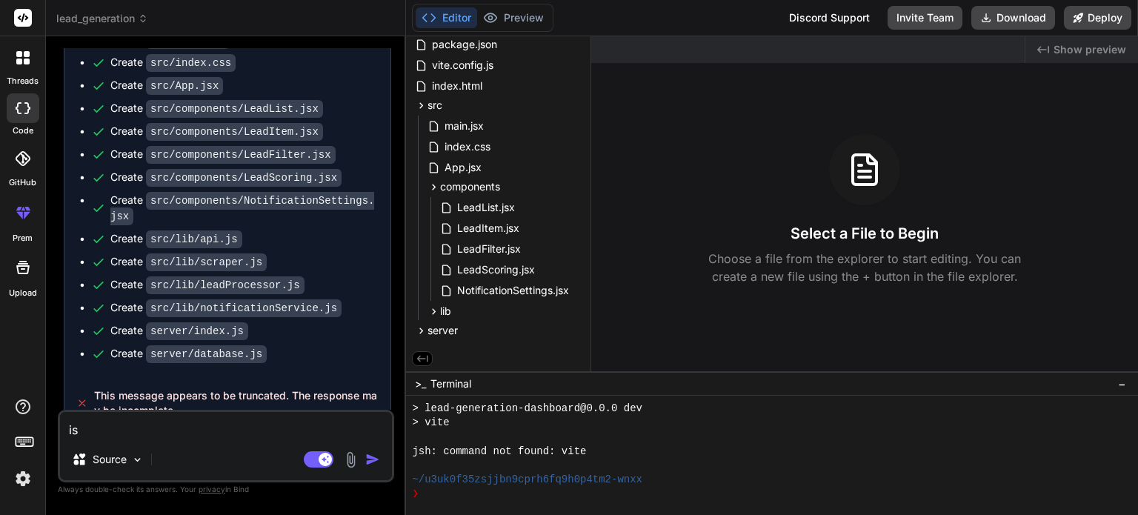
type textarea "is"
type textarea "x"
type textarea "is i"
type textarea "x"
type textarea "is it"
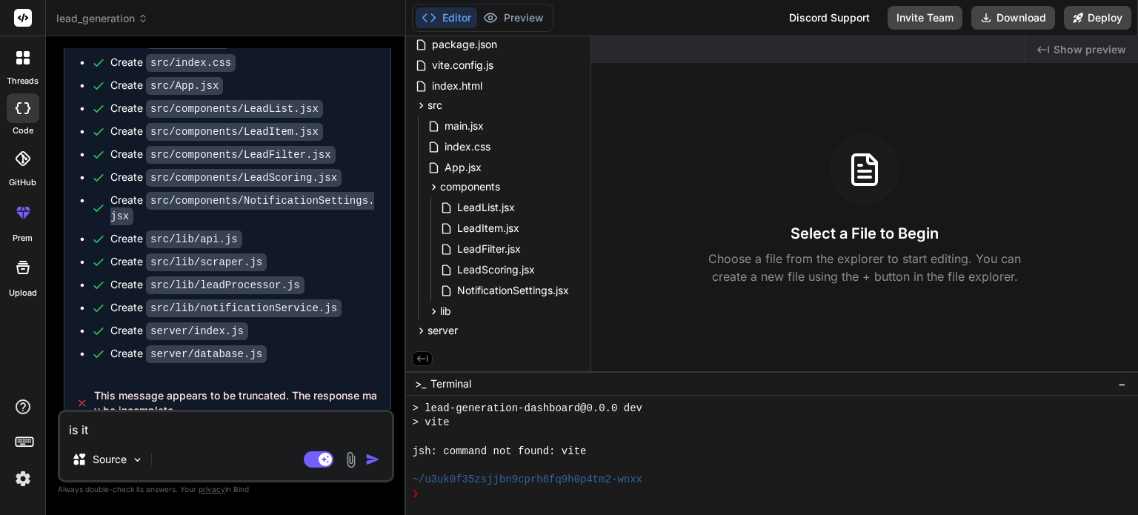
type textarea "x"
type textarea "is it"
type textarea "x"
type textarea "is it c"
type textarea "x"
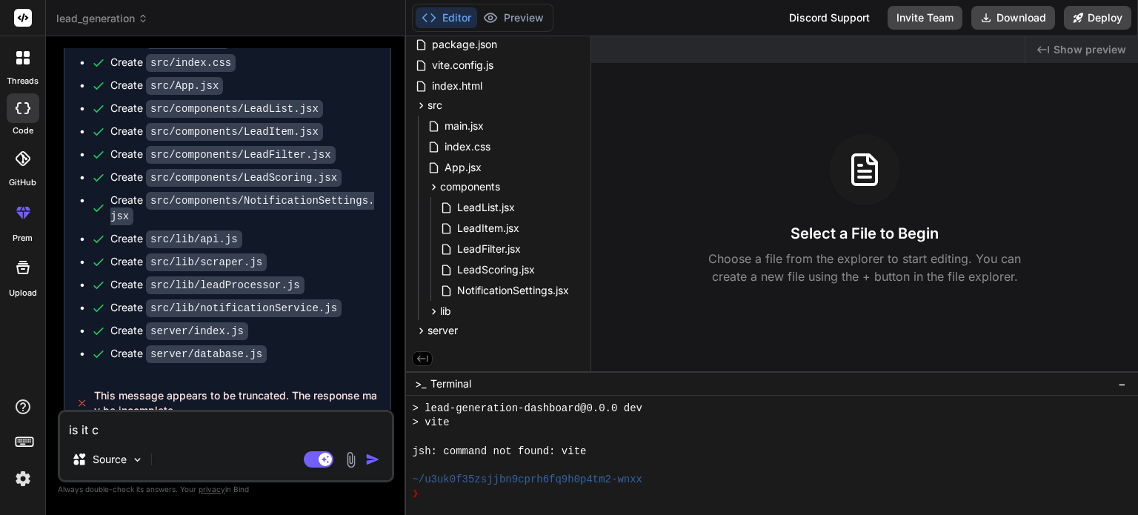
type textarea "is it co"
type textarea "x"
type textarea "is it com"
type textarea "x"
type textarea "is it comp"
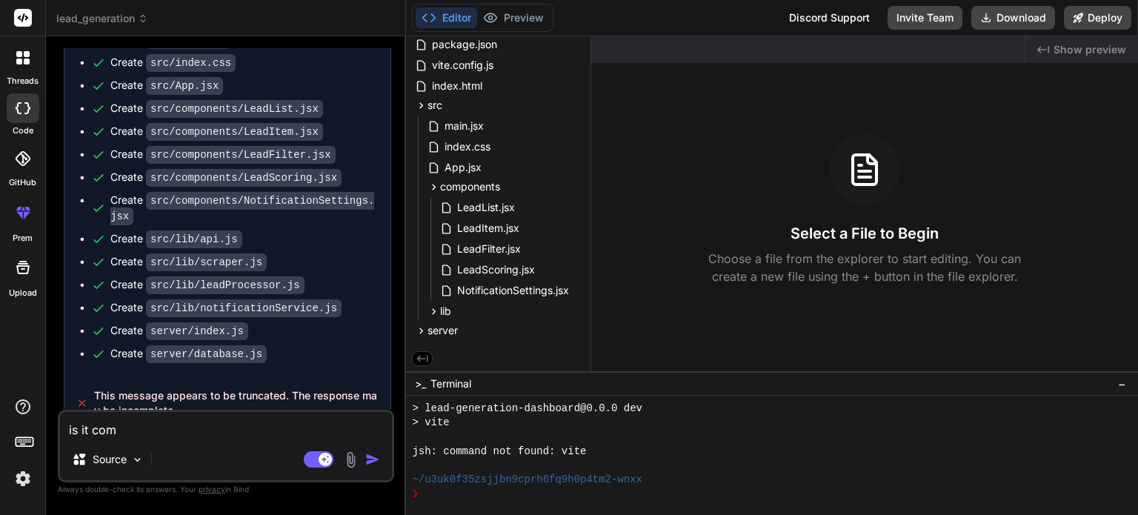
type textarea "x"
type textarea "is it compl"
type textarea "x"
type textarea "is it comple"
type textarea "x"
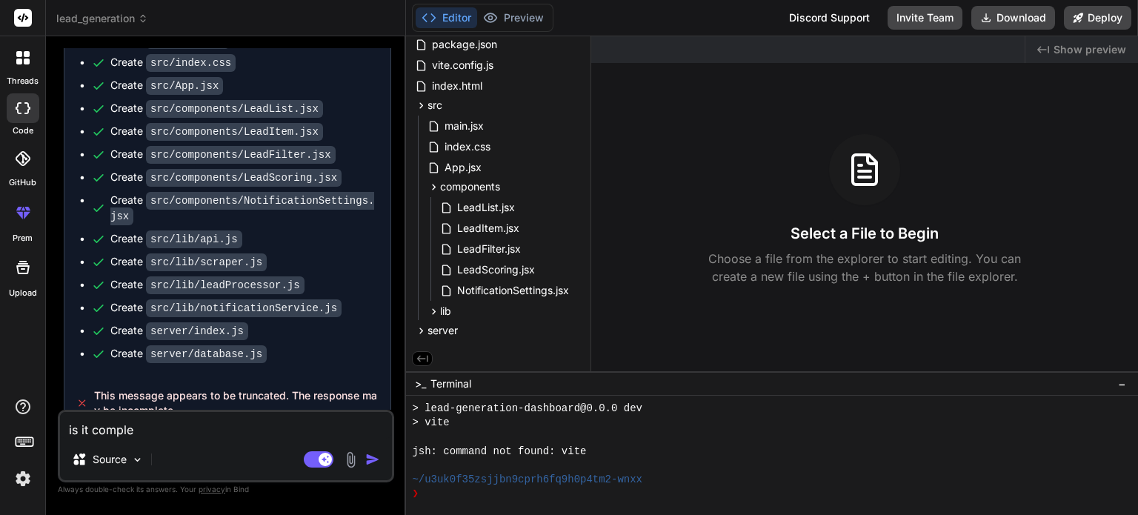
type textarea "is it complea"
type textarea "x"
type textarea "is it compleat"
type textarea "x"
type textarea "is it compleate"
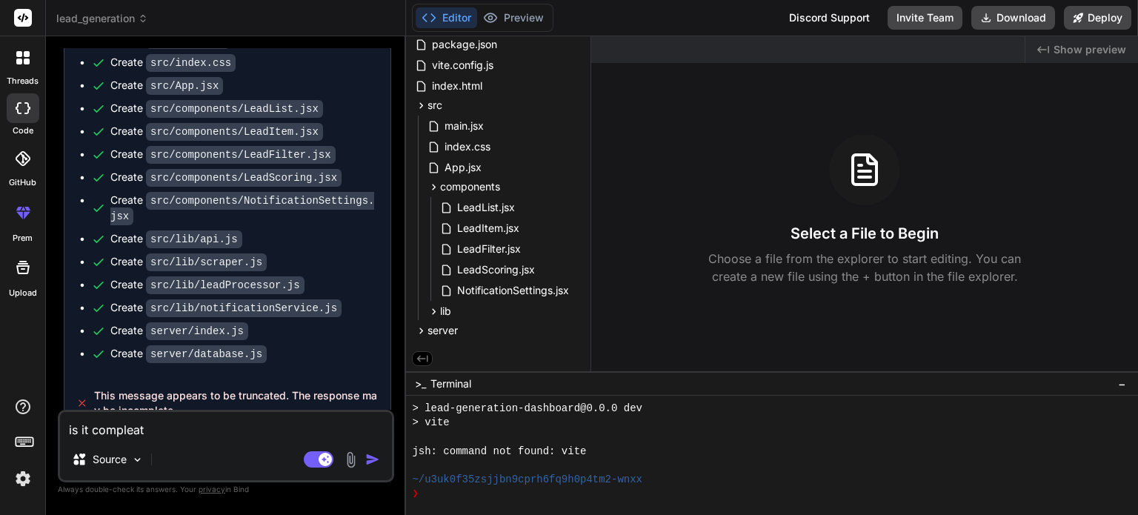
type textarea "x"
type textarea "is it compleated"
type textarea "x"
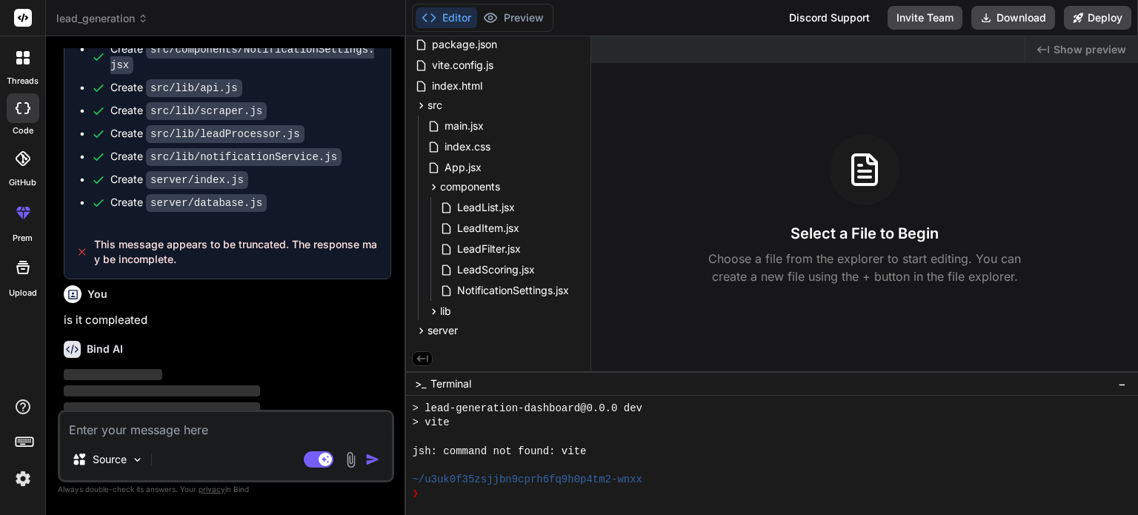
scroll to position [1335, 0]
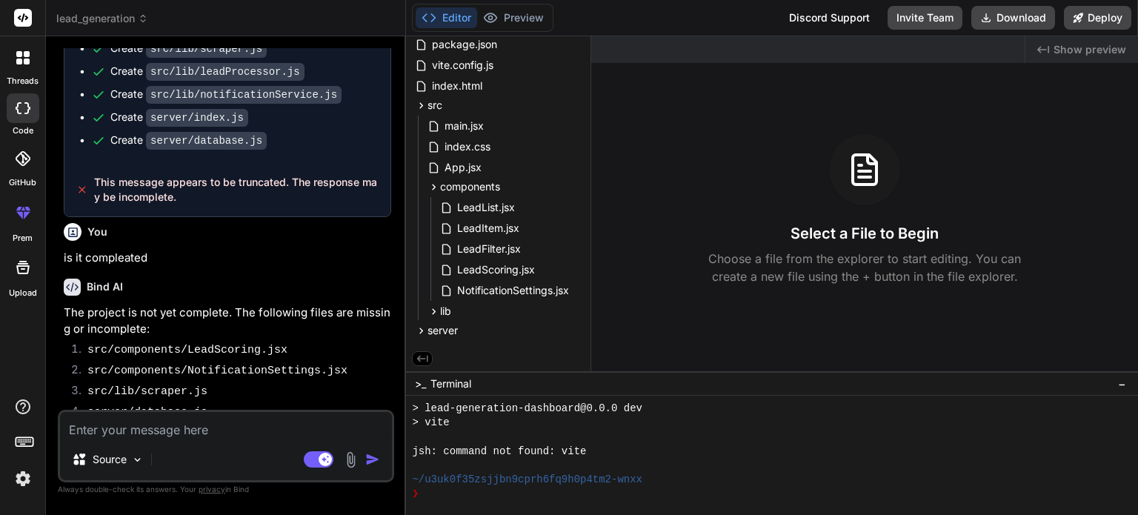
type textarea "x"
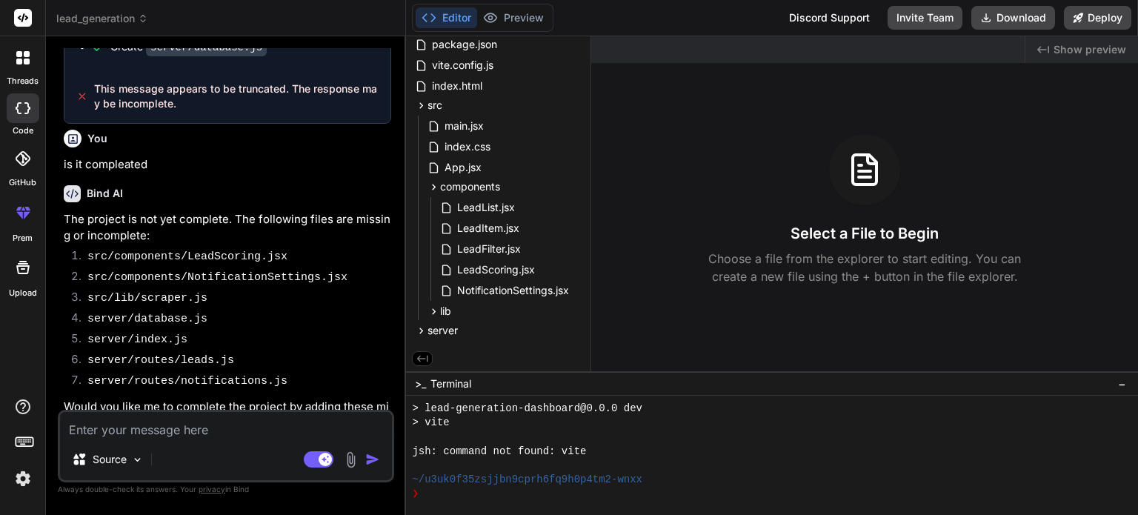
scroll to position [1492, 0]
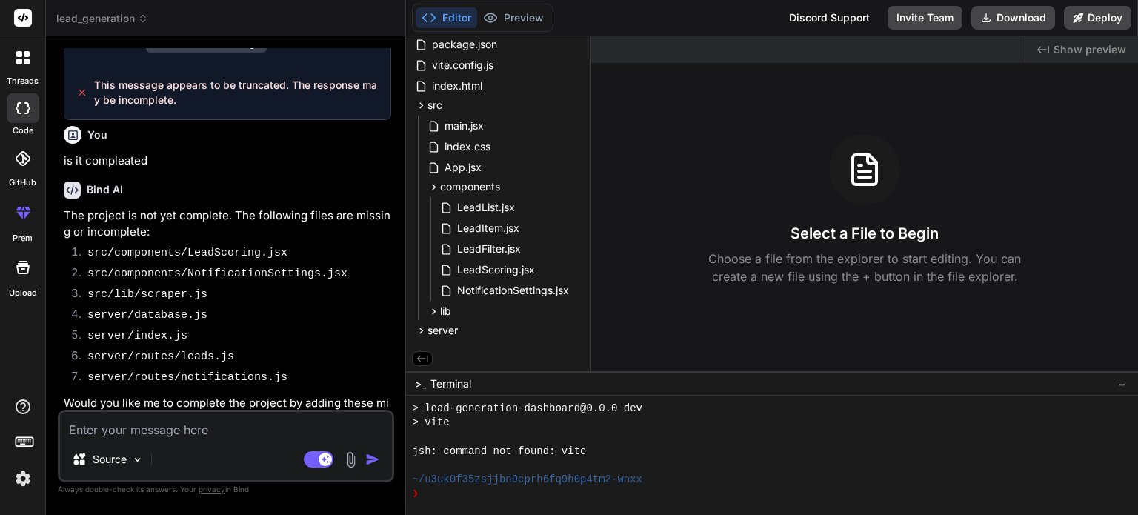
click at [247, 418] on textarea at bounding box center [226, 425] width 332 height 27
type textarea "y"
type textarea "x"
type textarea "ye"
type textarea "x"
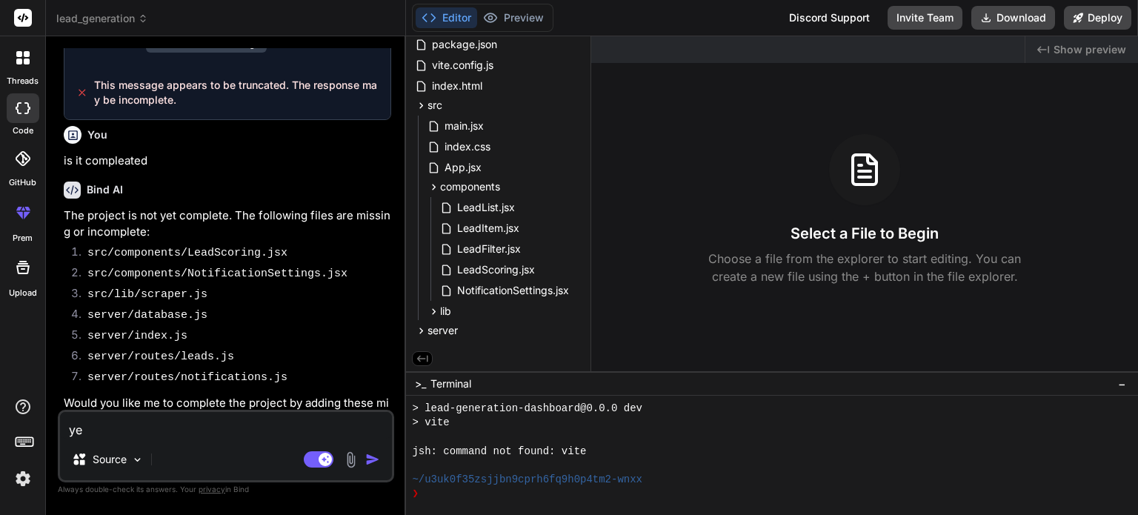
type textarea "yes"
type textarea "x"
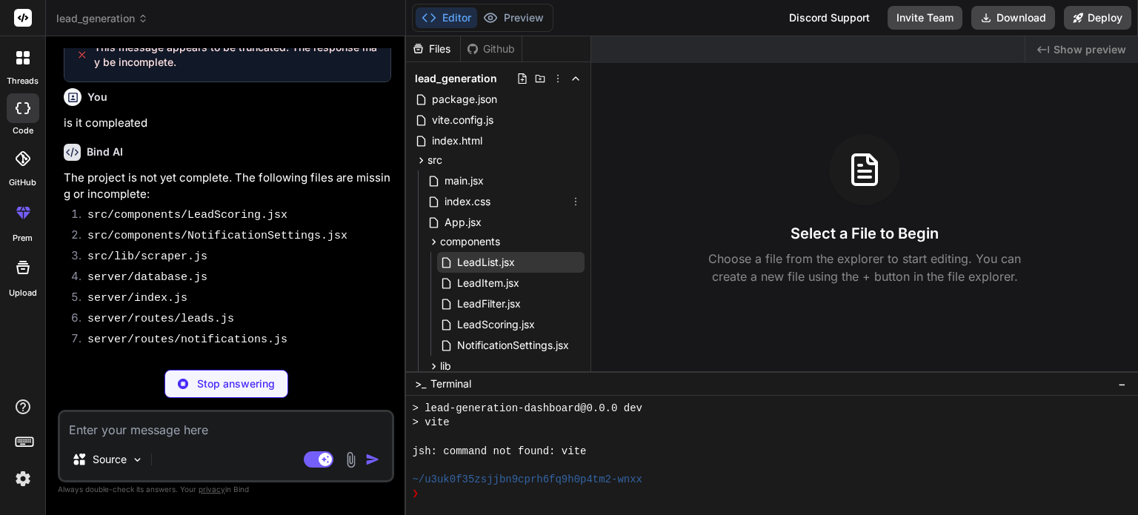
scroll to position [0, 0]
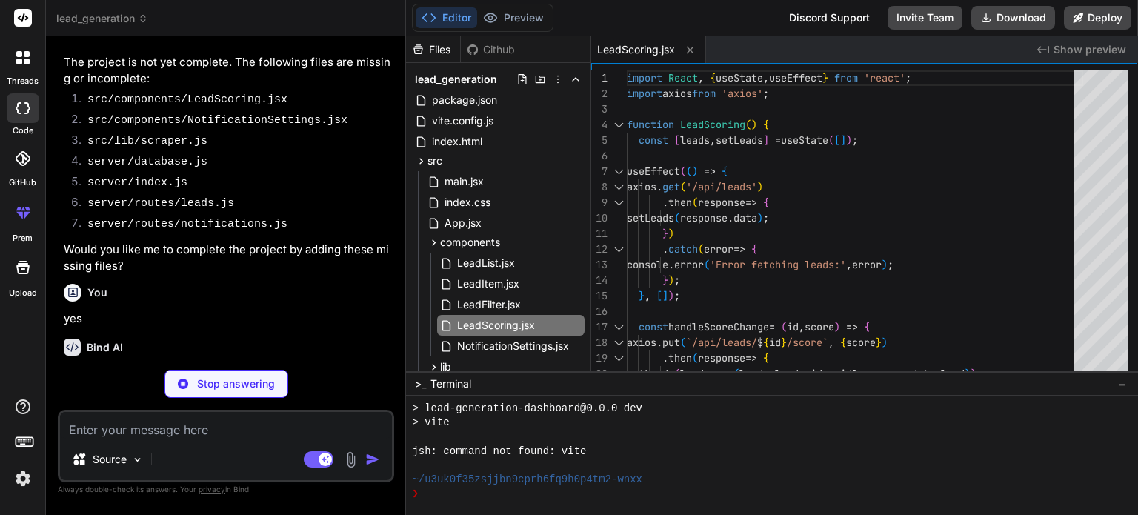
type textarea "x"
type textarea "export default NotificationSettings;"
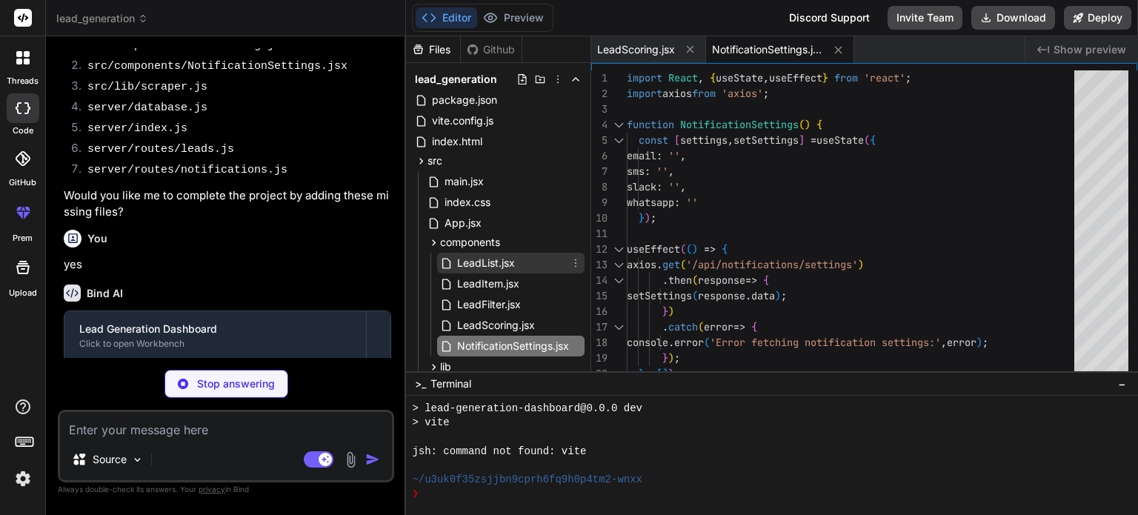
scroll to position [56, 0]
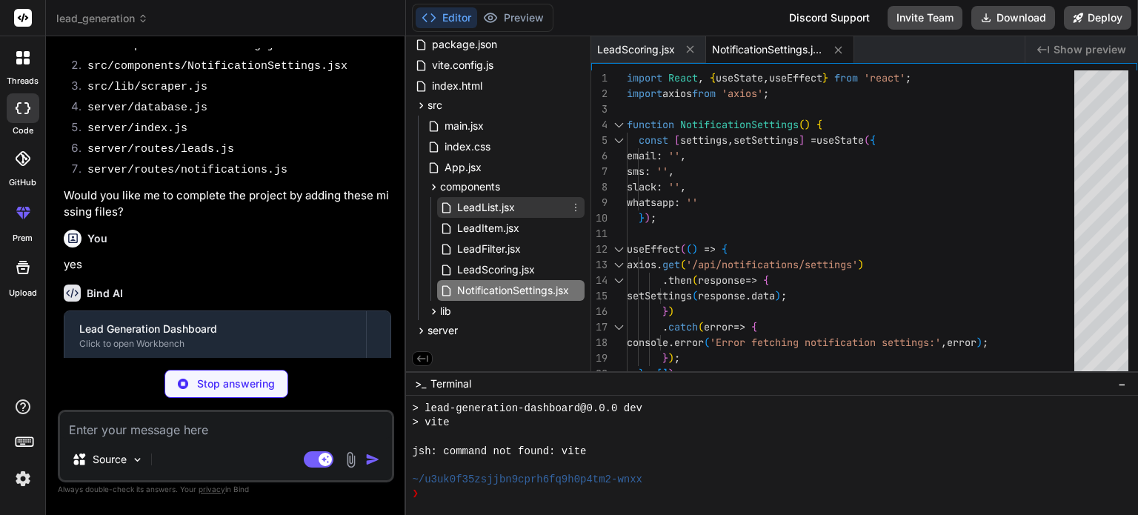
type textarea "x"
type textarea "await browser.close(); return leads; };"
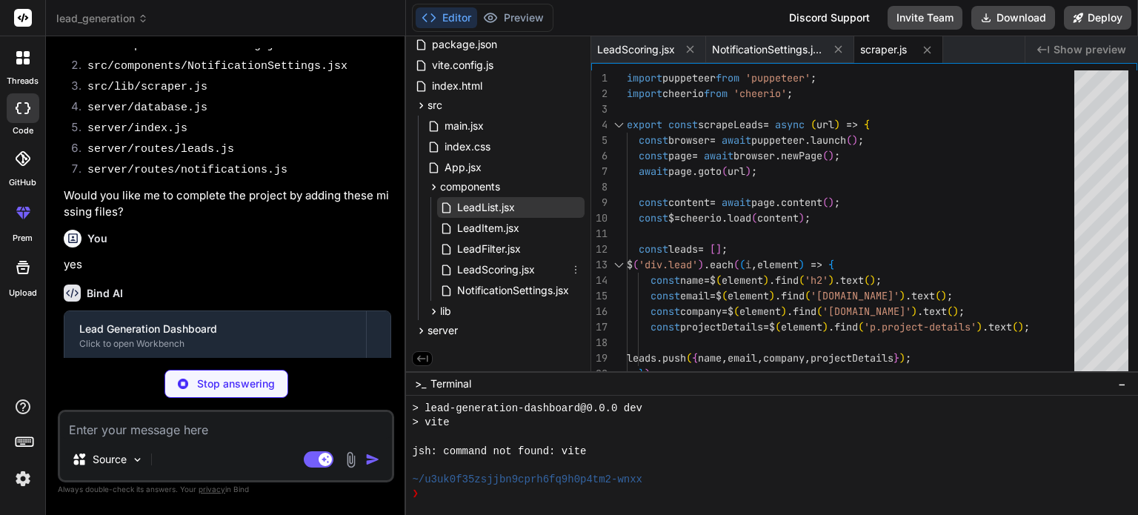
type textarea "x"
type textarea "const Lead = mongoose.model('Lead', leadSchema); const NotificationSettings = m…"
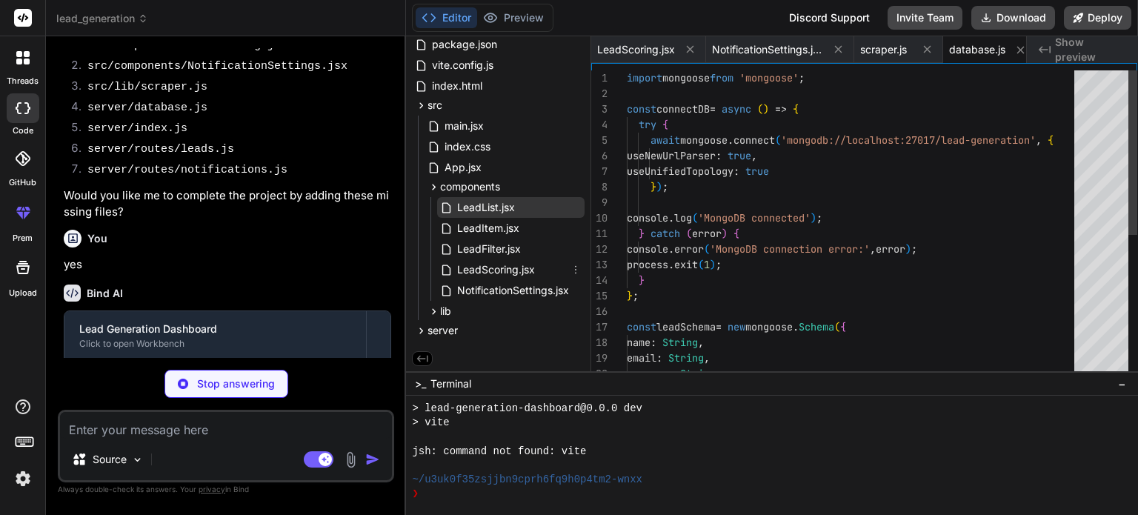
scroll to position [0, 11]
type textarea "x"
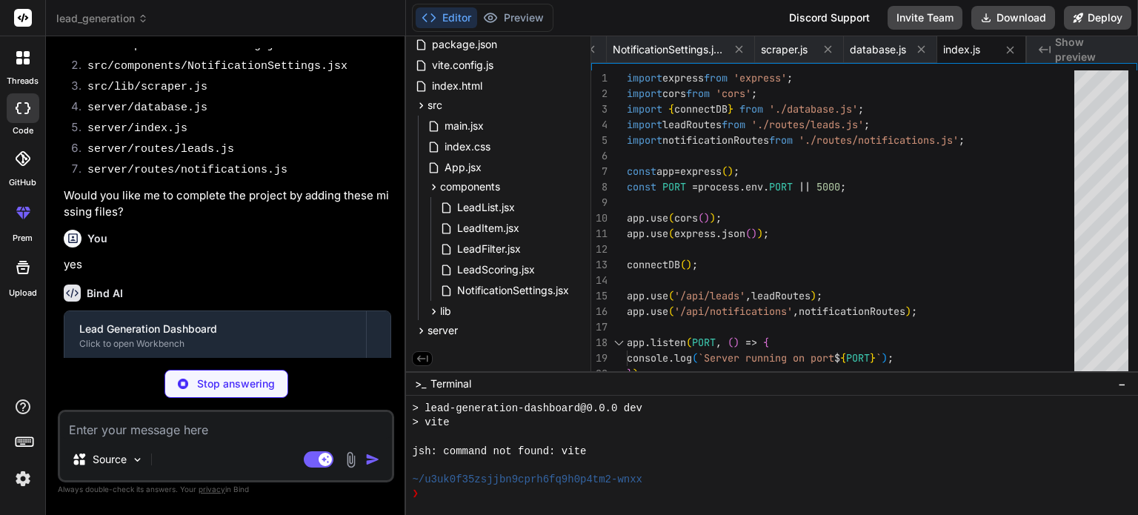
scroll to position [1856, 0]
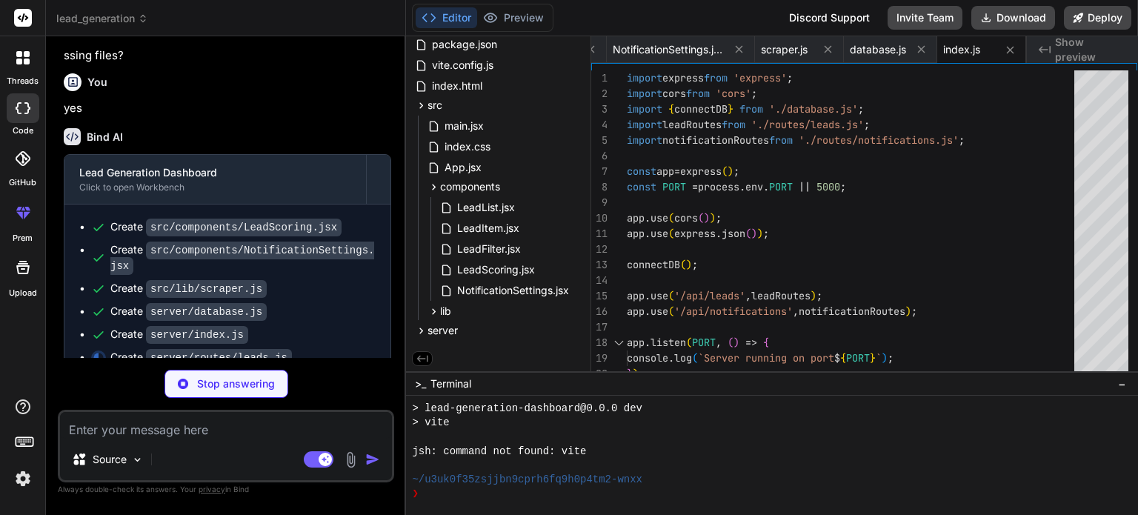
type textarea "x"
type textarea "export default router;"
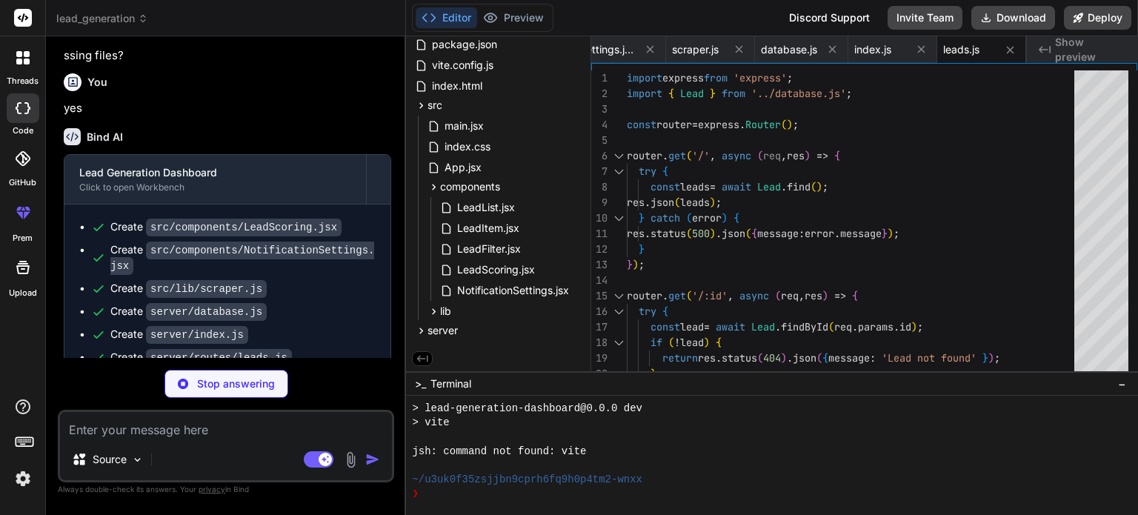
type textarea "x"
type textarea "}); export default router;"
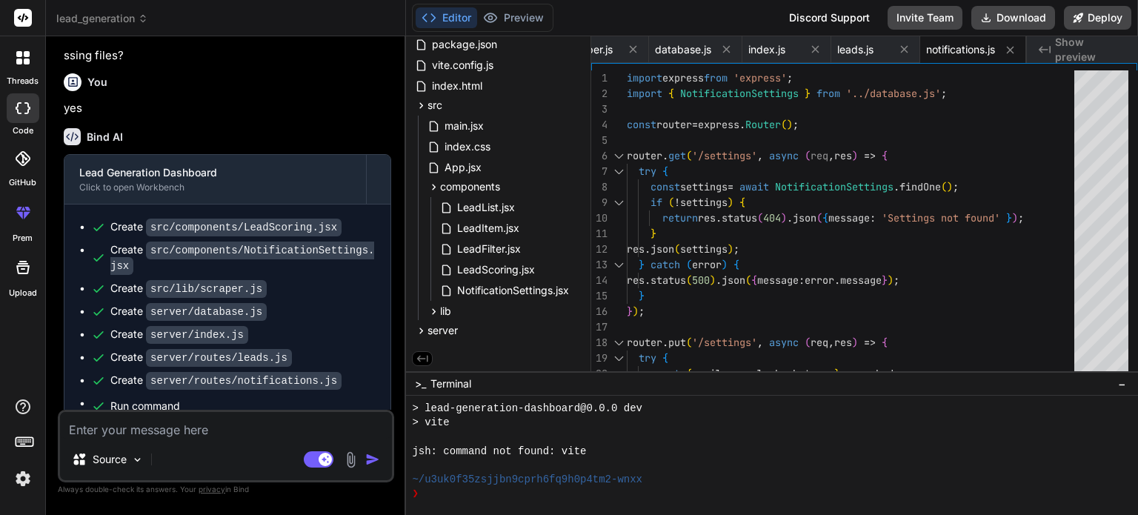
scroll to position [427, 0]
type textarea "x"
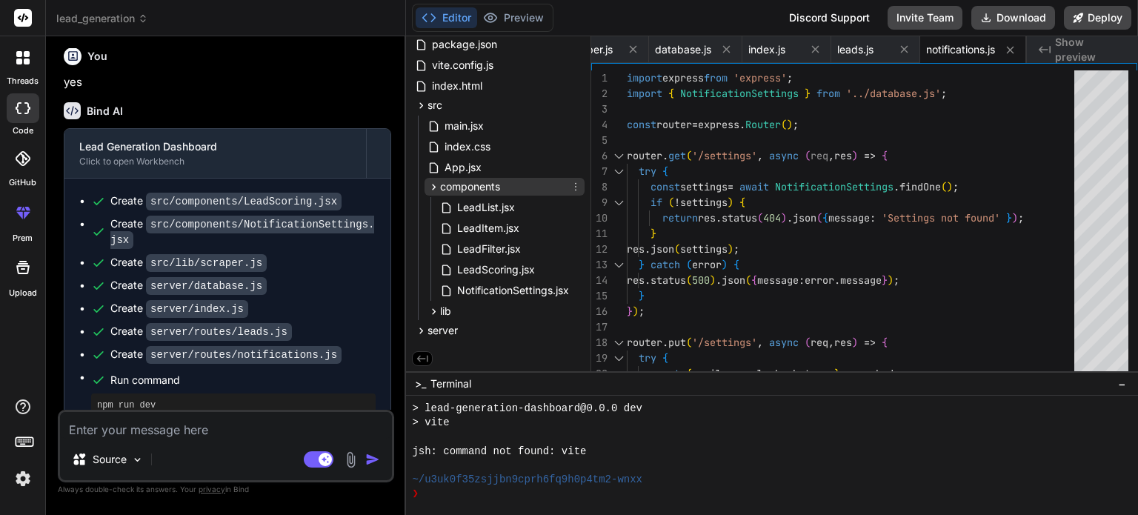
click at [435, 186] on icon at bounding box center [435, 187] width 4 height 6
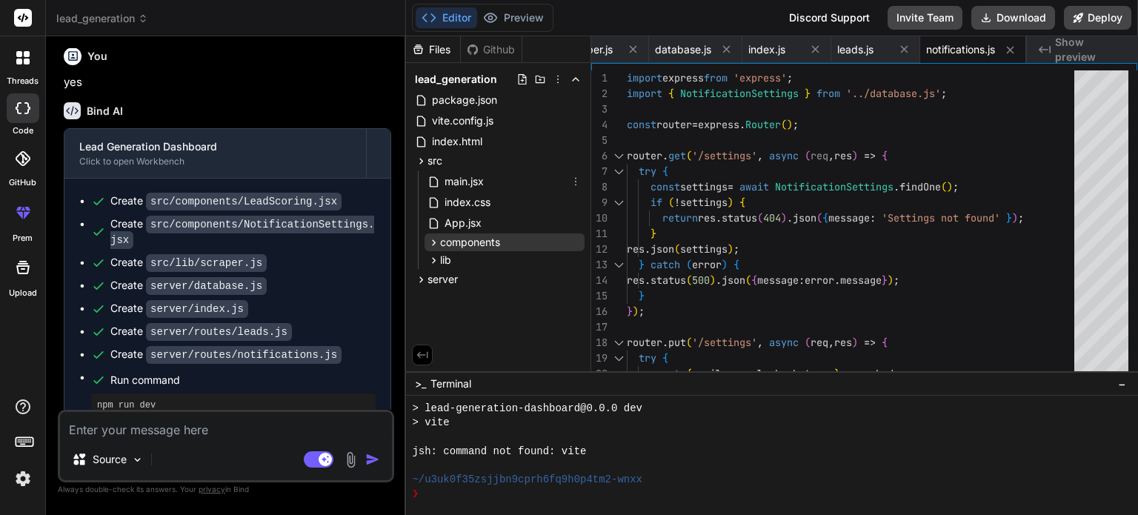
click at [435, 186] on icon at bounding box center [434, 181] width 8 height 10
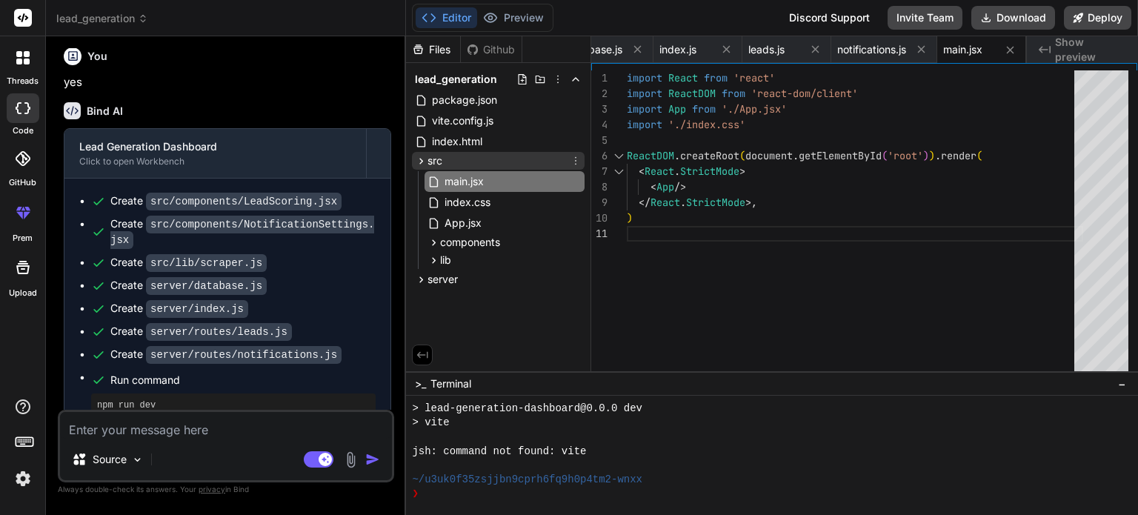
click at [425, 161] on icon at bounding box center [421, 161] width 13 height 13
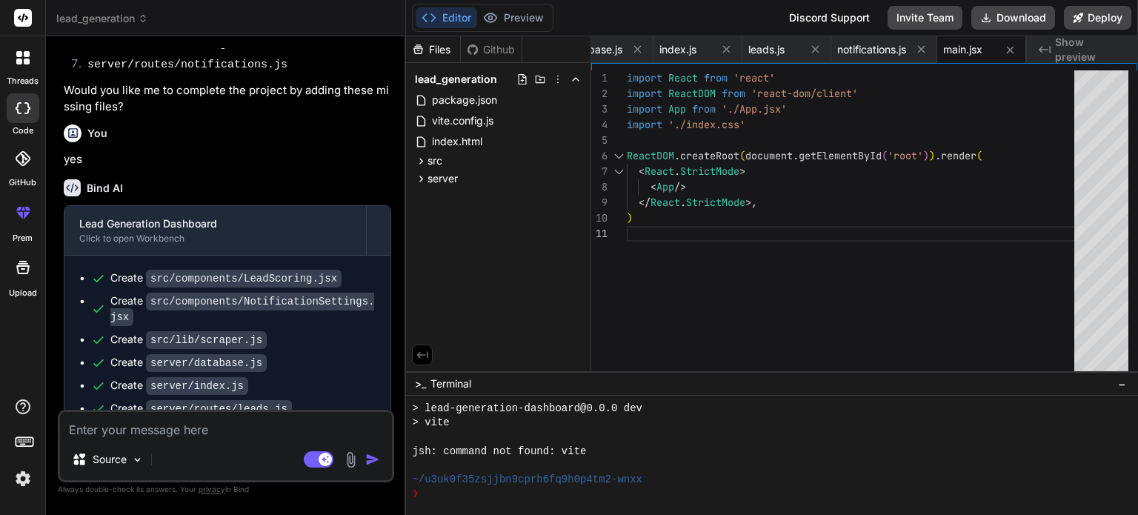
scroll to position [1882, 0]
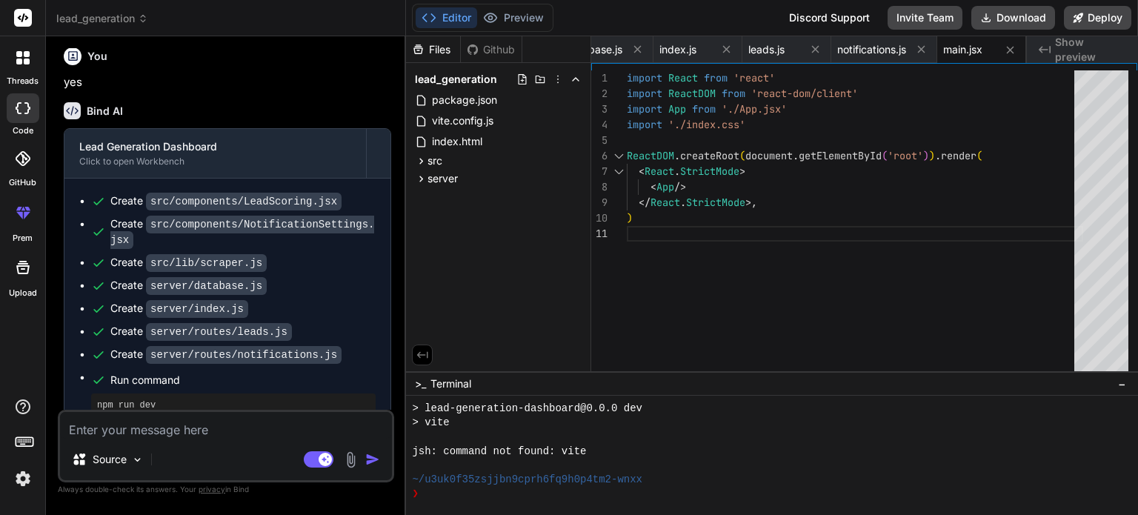
click at [271, 425] on textarea at bounding box center [226, 425] width 332 height 27
type textarea "i"
type textarea "x"
type textarea "is"
type textarea "x"
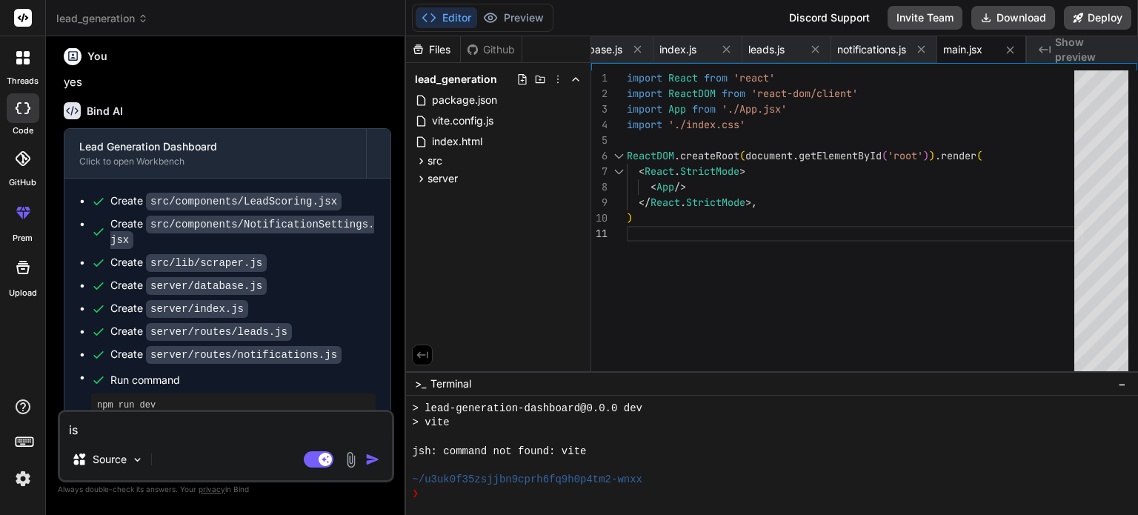
type textarea "is"
type textarea "x"
type textarea "is i"
type textarea "x"
type textarea "is it"
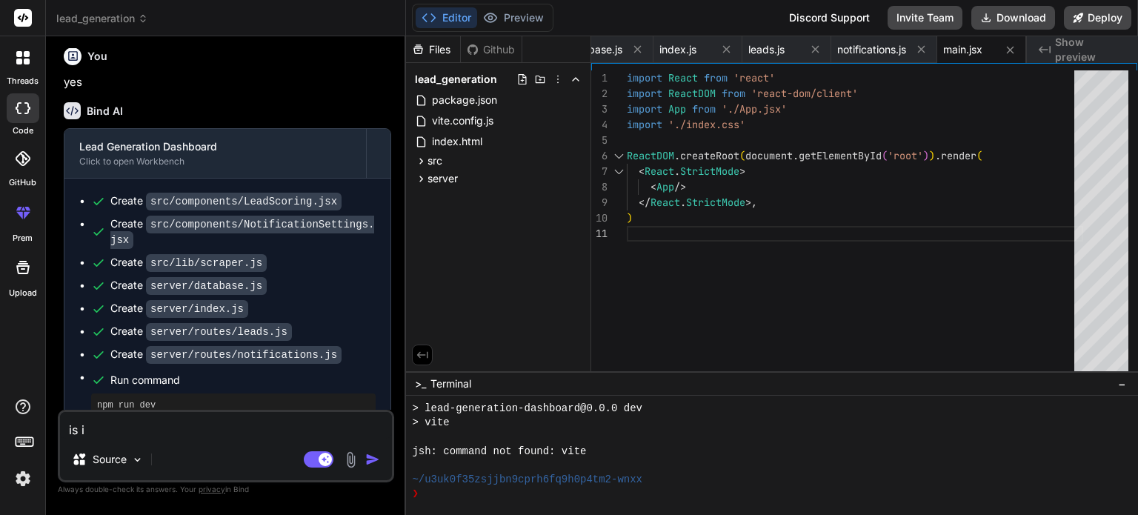
type textarea "x"
type textarea "is it"
type textarea "x"
type textarea "is it c"
type textarea "x"
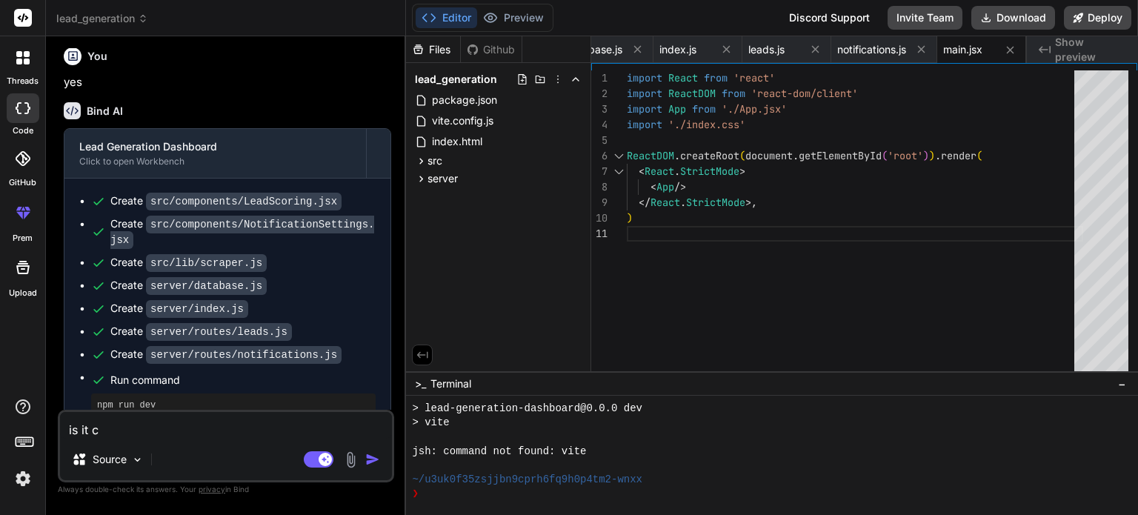
type textarea "is it co"
type textarea "x"
type textarea "is it com"
type textarea "x"
type textarea "is it comp"
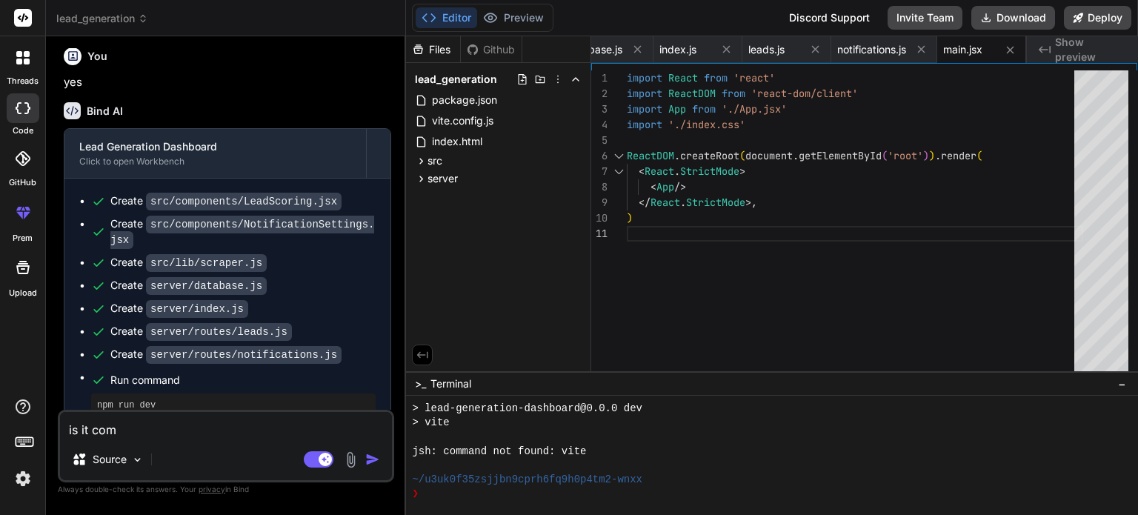
type textarea "x"
type textarea "is it compl"
type textarea "x"
type textarea "is it comple"
type textarea "x"
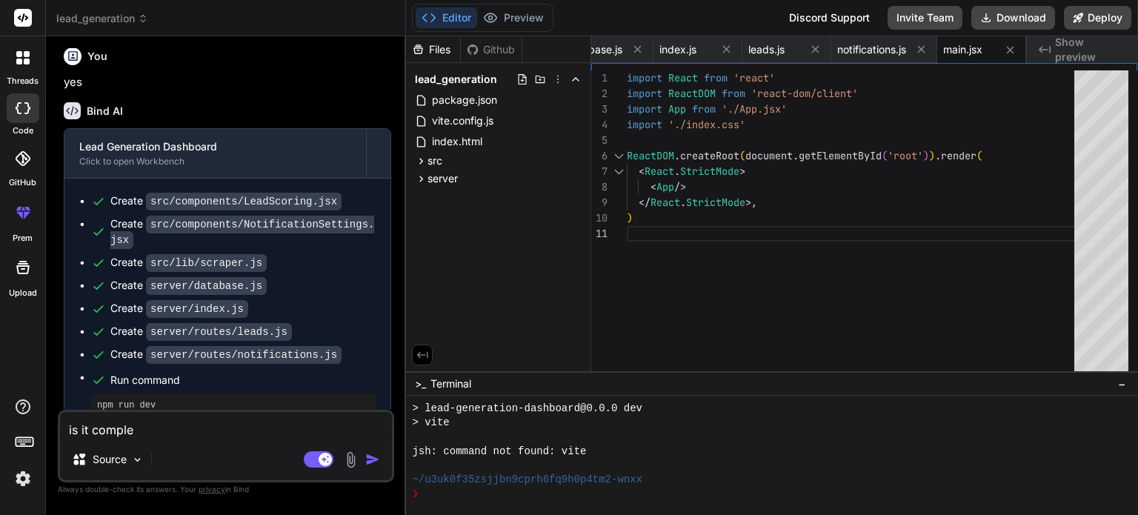
type textarea "is it complea"
type textarea "x"
type textarea "is it compleat"
type textarea "x"
type textarea "is it compleate"
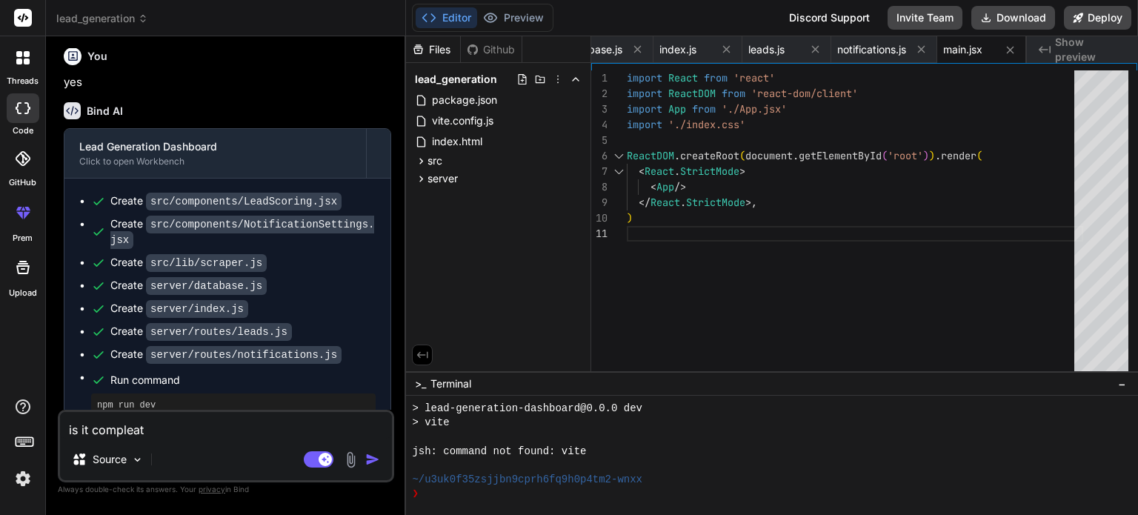
type textarea "x"
type textarea "is it compleated"
type textarea "x"
type textarea "is it compleated"
type textarea "x"
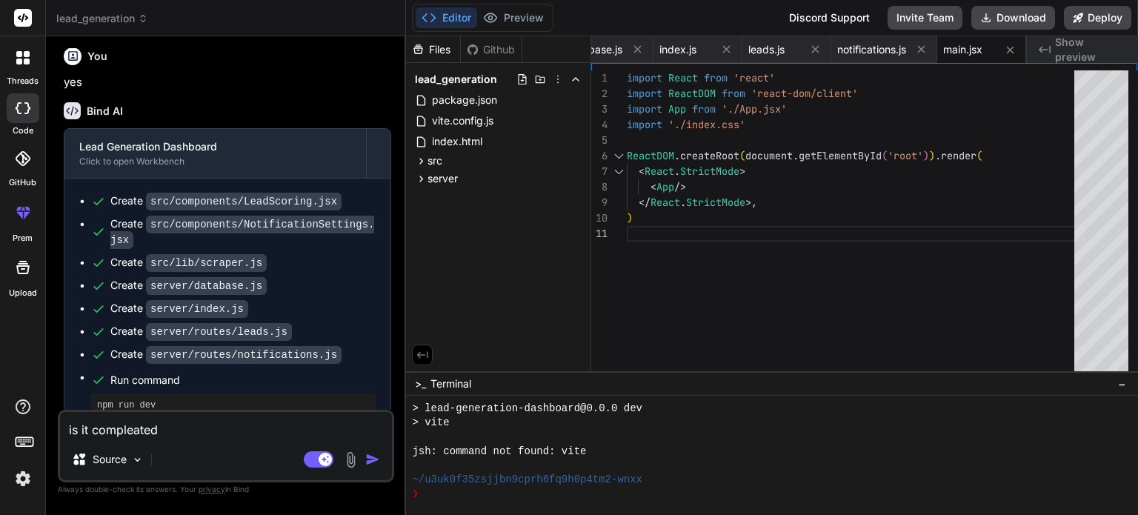
type textarea "is it compleated n"
type textarea "x"
type textarea "is it compleated no"
type textarea "x"
type textarea "is it compleated now"
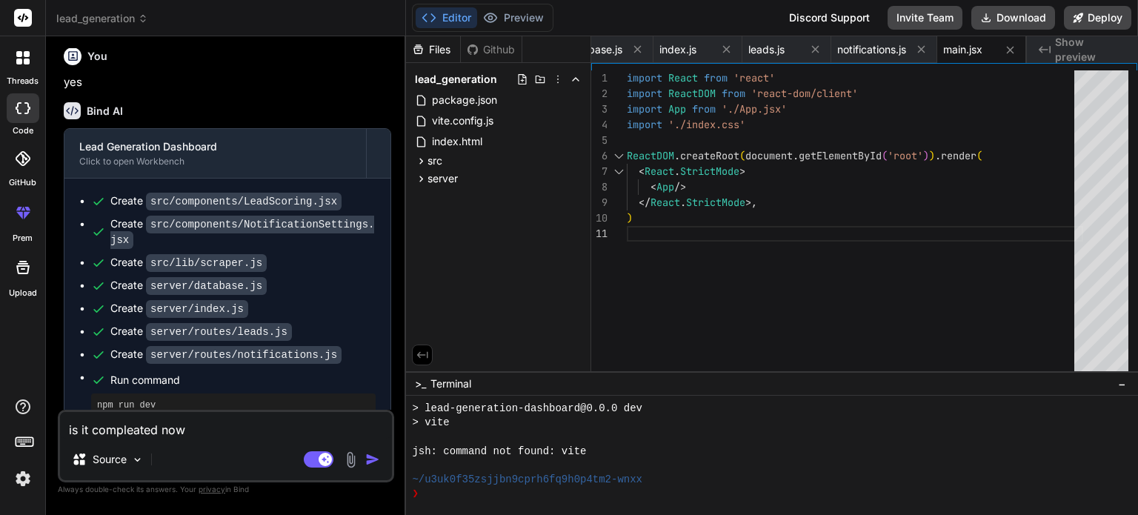
type textarea "x"
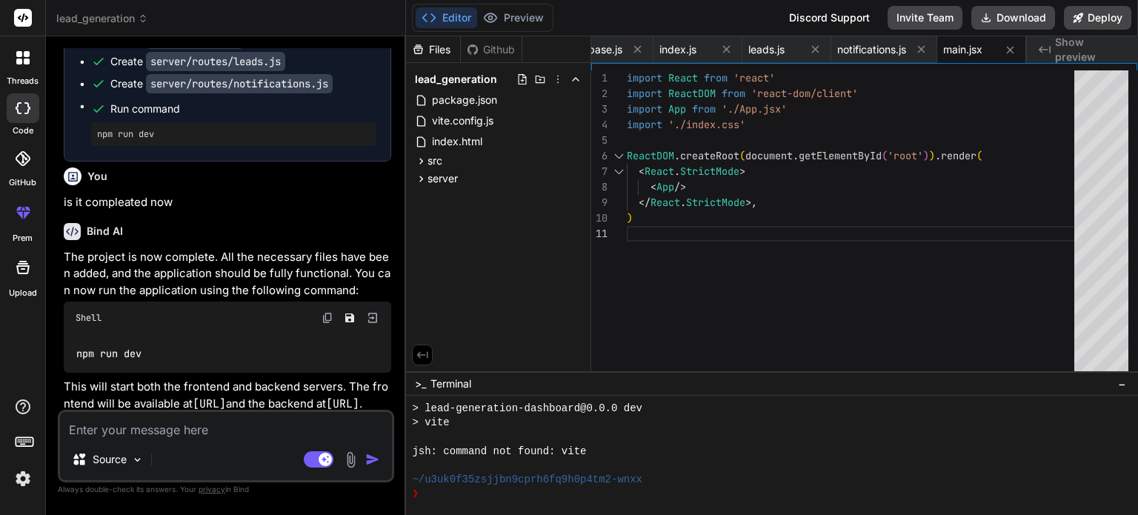
scroll to position [2137, 0]
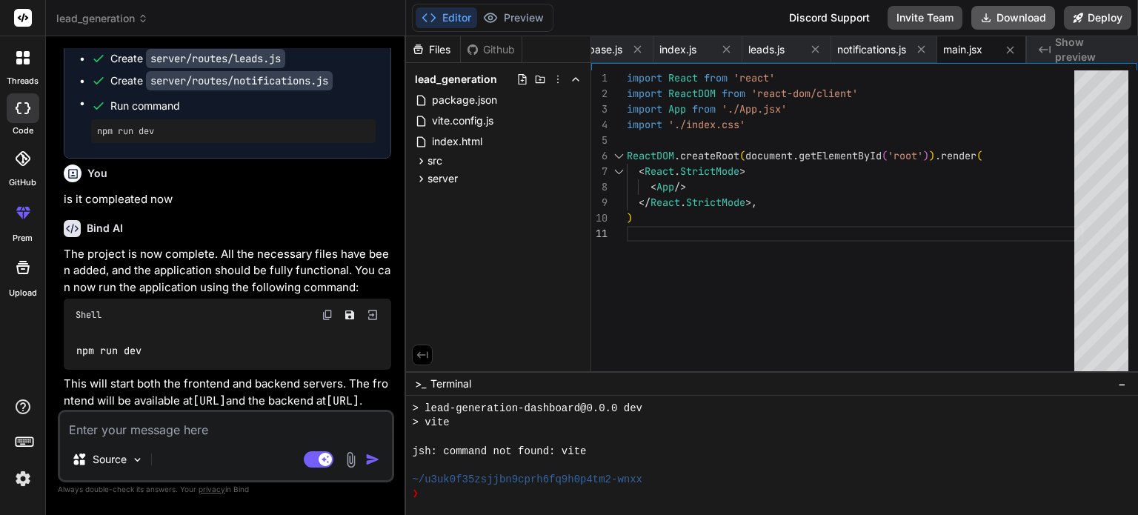
click at [996, 18] on button "Download" at bounding box center [1013, 18] width 84 height 24
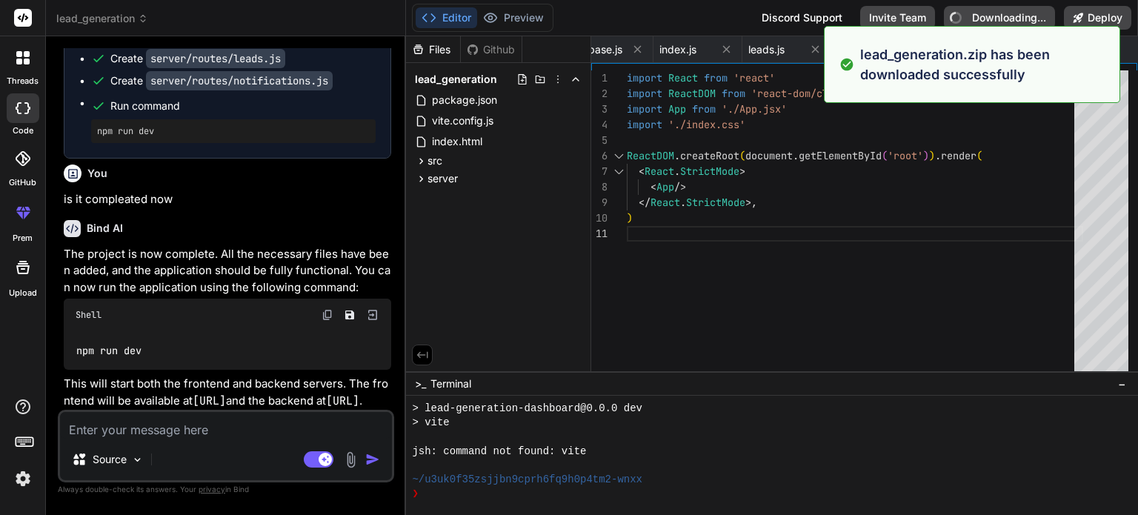
type textarea "x"
